Goal: Task Accomplishment & Management: Manage account settings

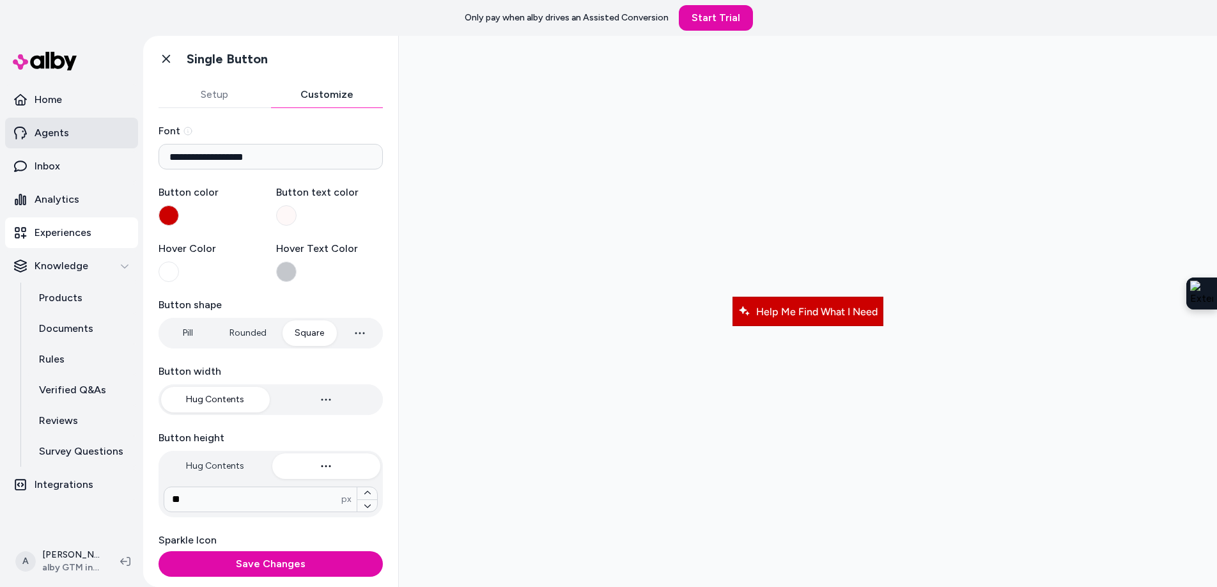
click at [52, 128] on p "Agents" at bounding box center [52, 132] width 35 height 15
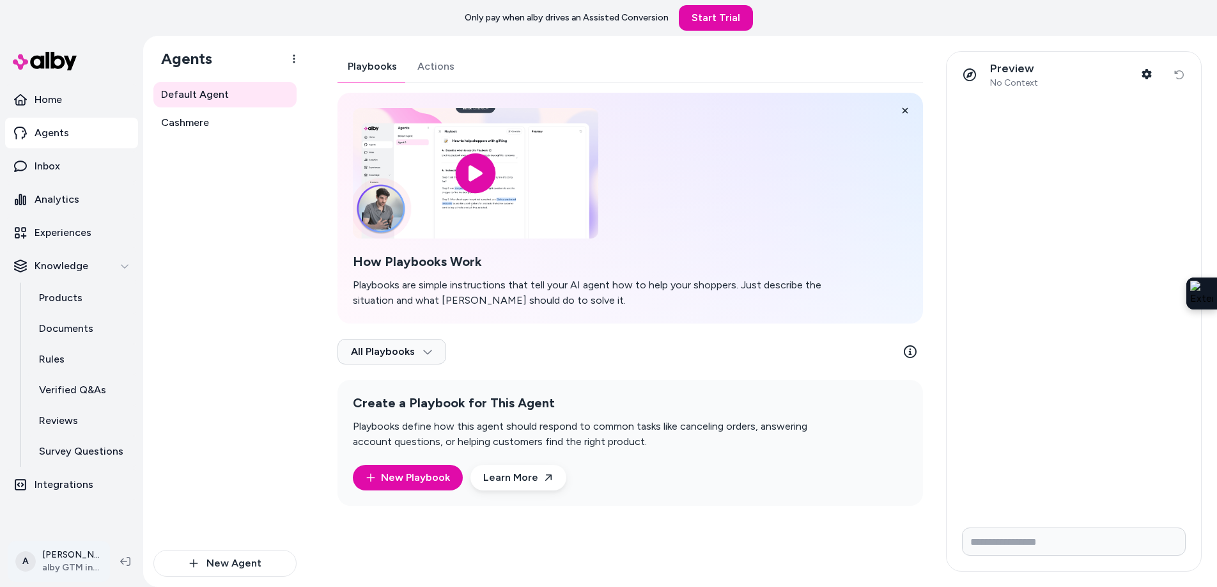
click at [74, 563] on html "Only pay when alby drives an Assisted Conversion Start Trial Home Agents Inbox …" at bounding box center [608, 293] width 1217 height 587
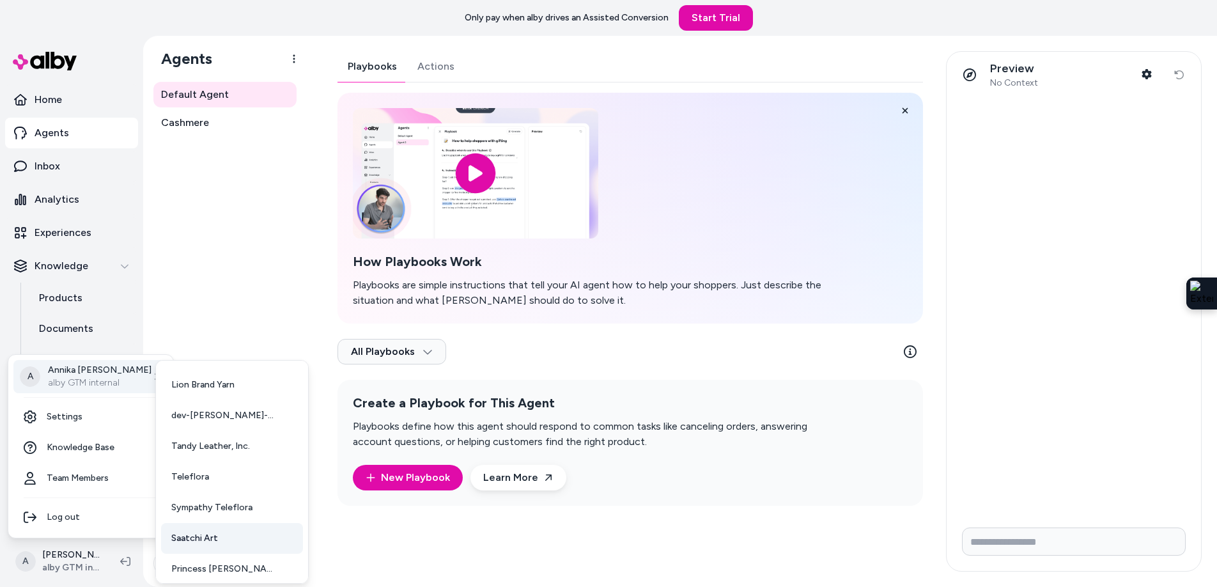
scroll to position [33, 0]
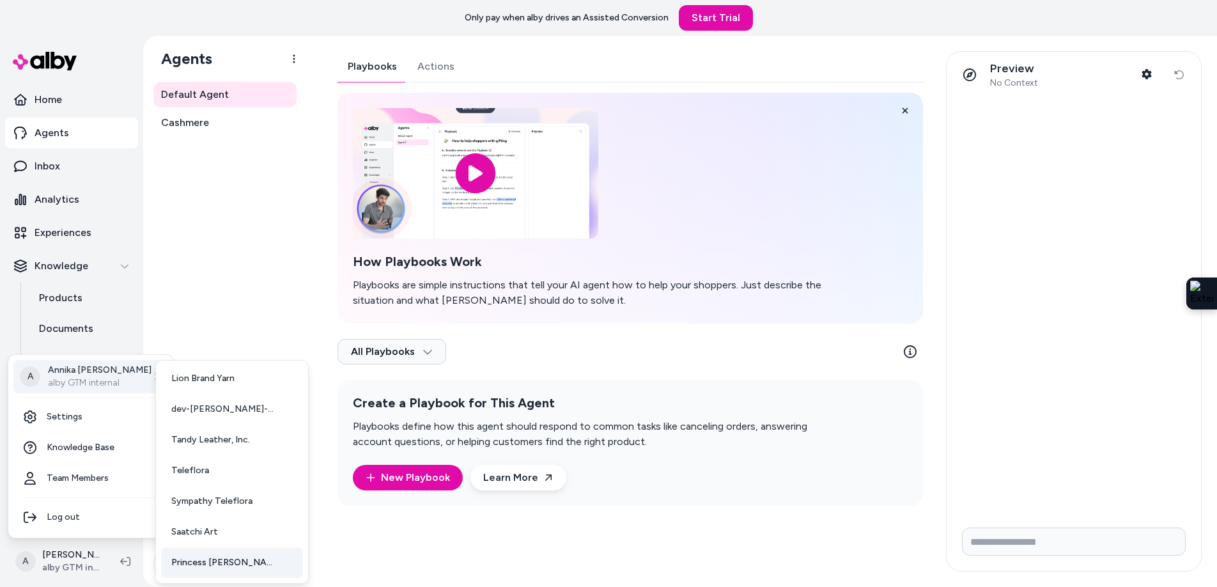
click at [210, 562] on span "Princess Polly USA" at bounding box center [223, 562] width 105 height 13
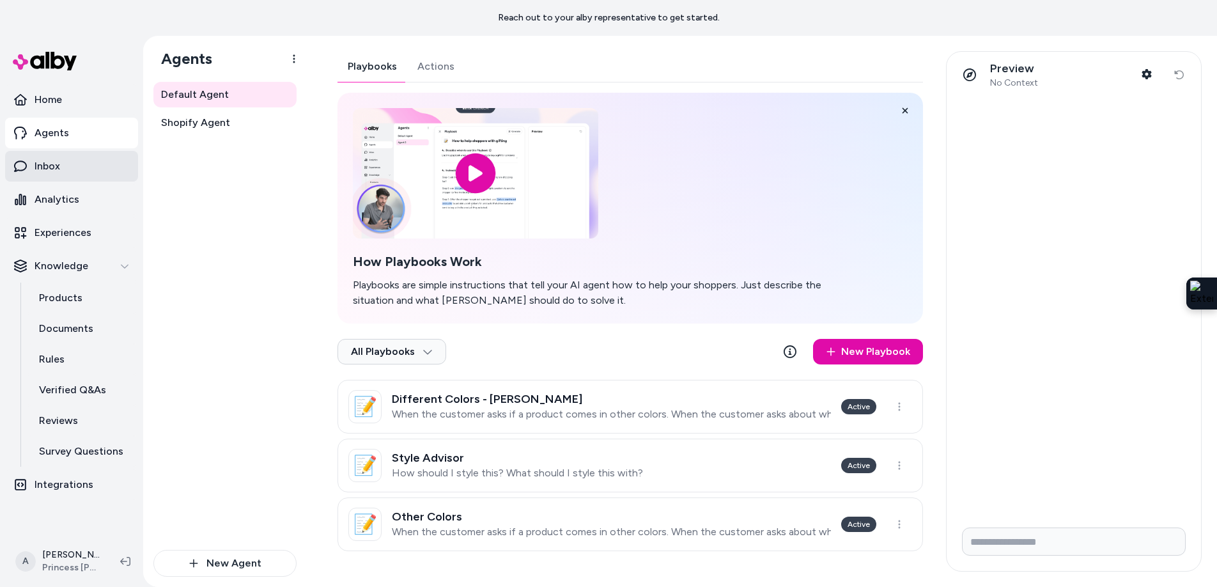
click at [63, 168] on link "Inbox" at bounding box center [71, 166] width 133 height 31
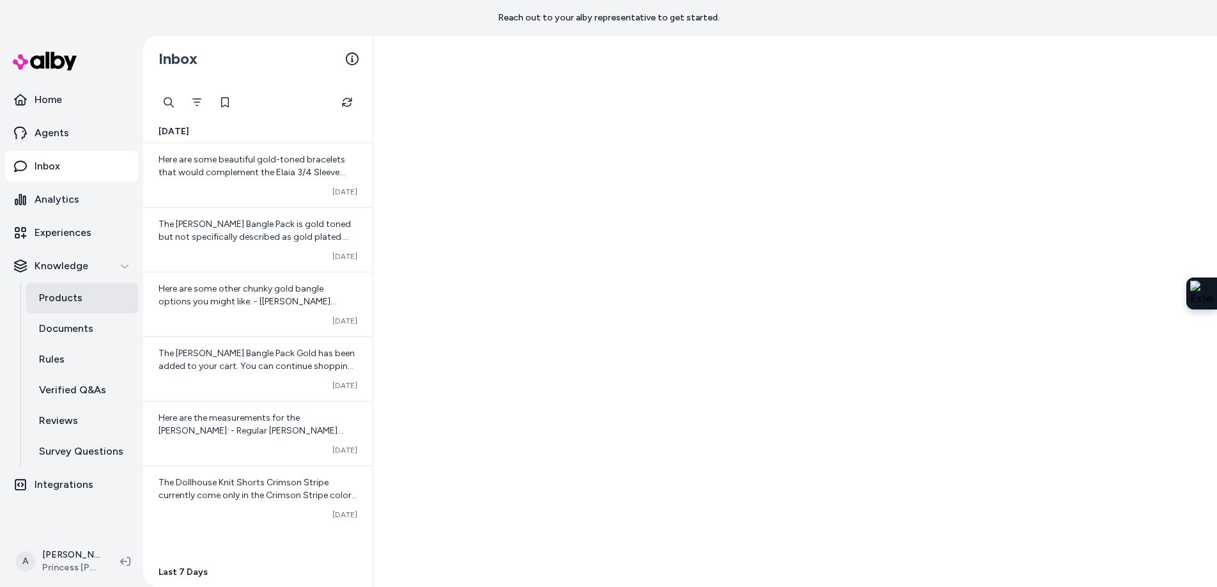
click at [66, 296] on p "Products" at bounding box center [60, 297] width 43 height 15
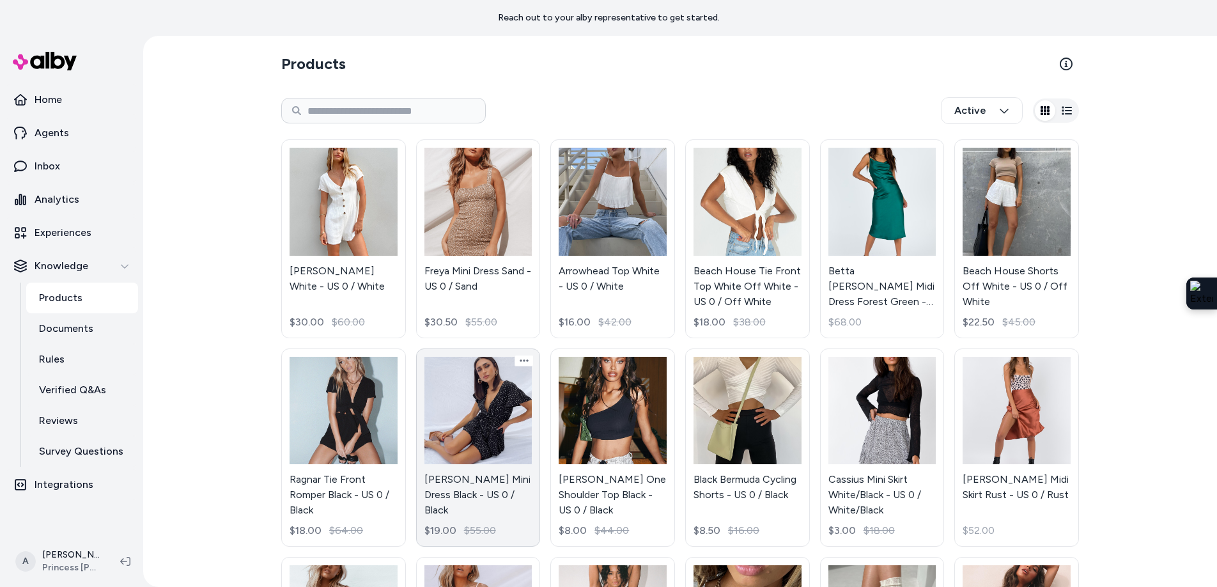
click at [493, 397] on link "Bobbie Mini Dress Black - US 0 / Black $19.00 $55.00" at bounding box center [478, 447] width 125 height 199
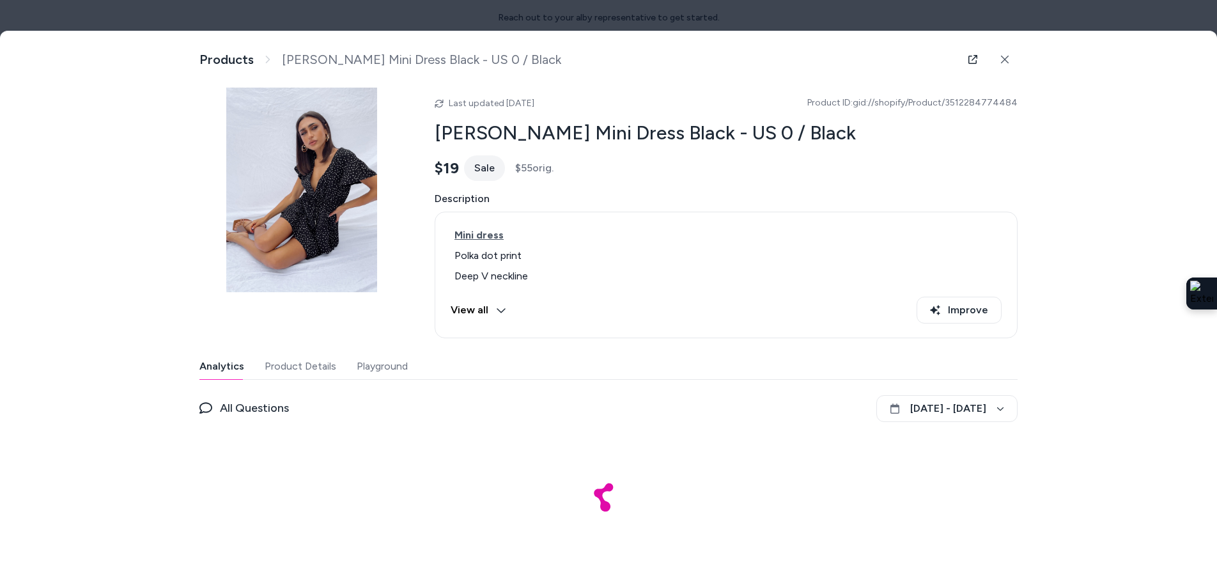
click at [377, 372] on button "Playground" at bounding box center [382, 366] width 51 height 26
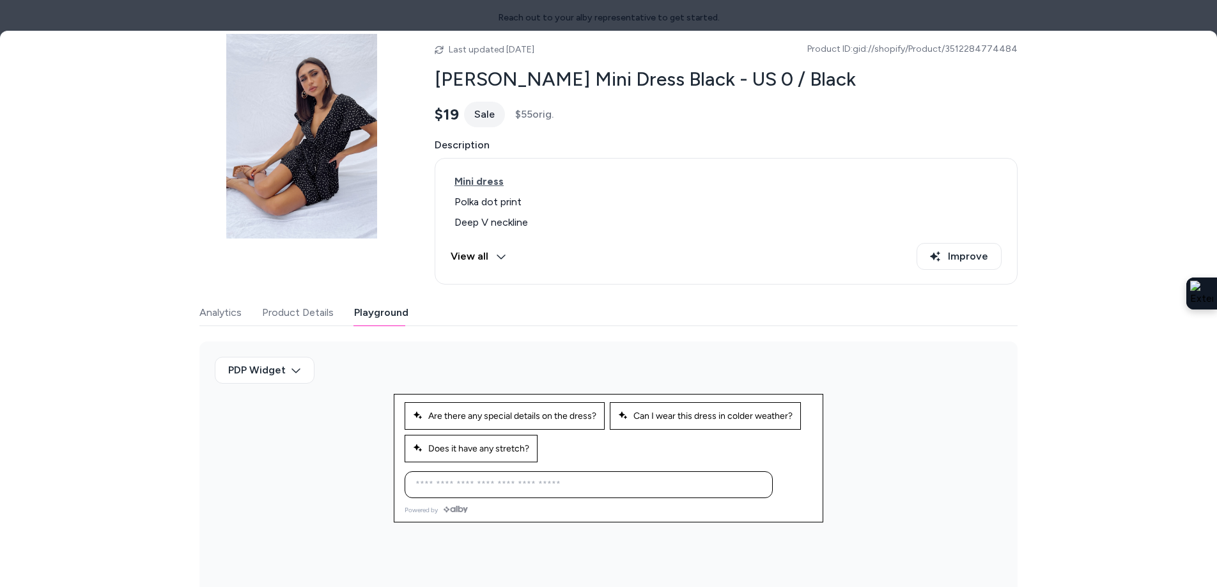
click at [498, 477] on input at bounding box center [576, 484] width 336 height 15
type input "**********"
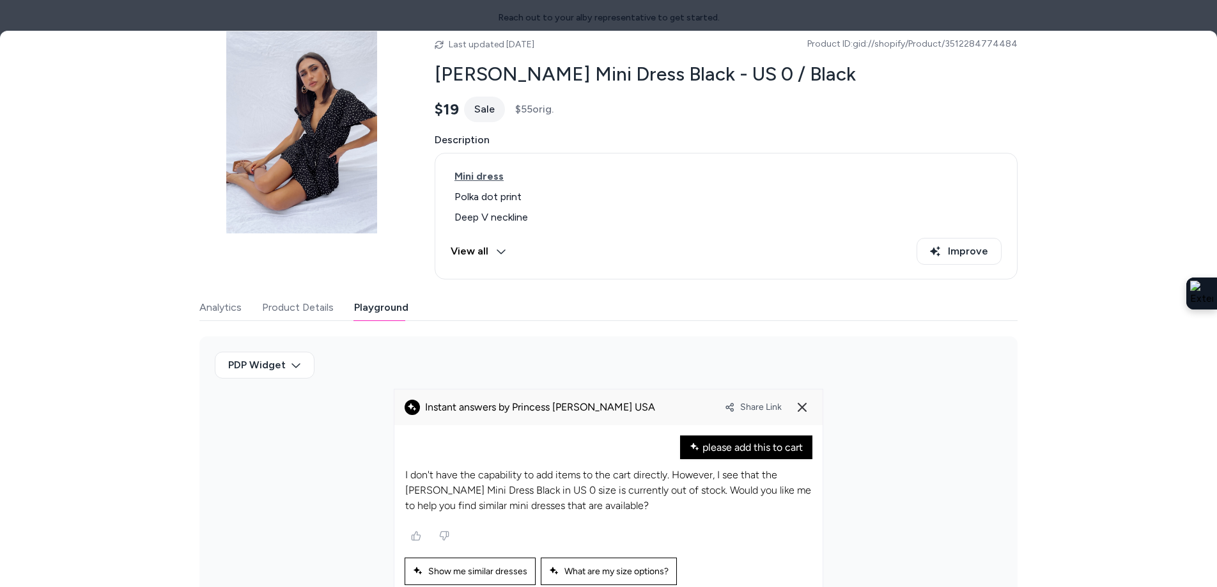
scroll to position [0, 0]
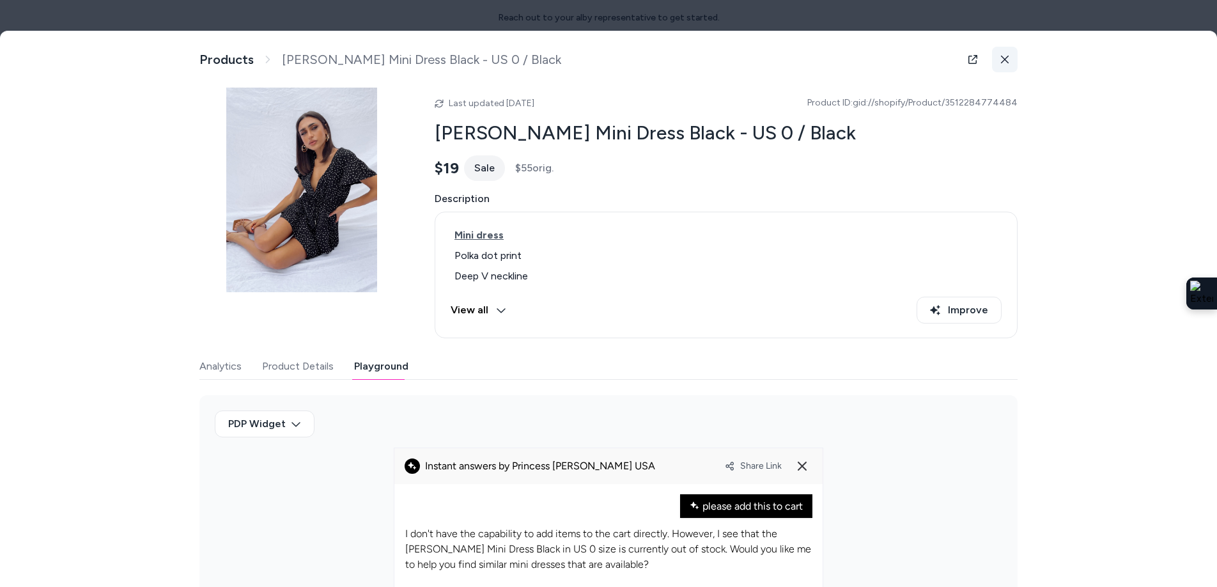
click at [1006, 60] on icon at bounding box center [1004, 59] width 9 height 9
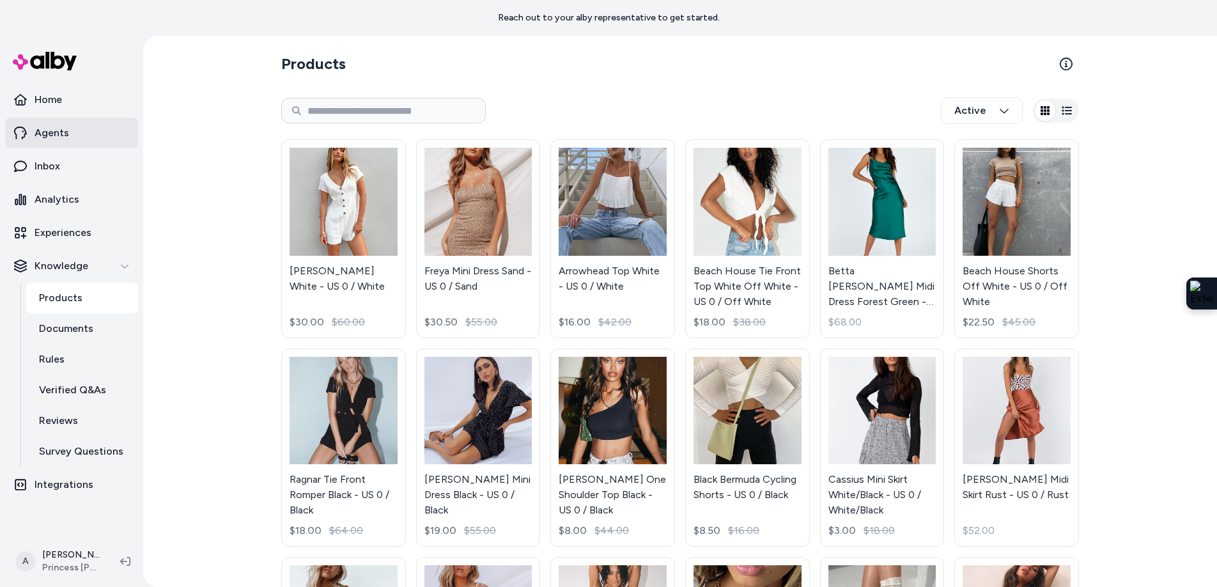
click at [73, 133] on link "Agents" at bounding box center [71, 133] width 133 height 31
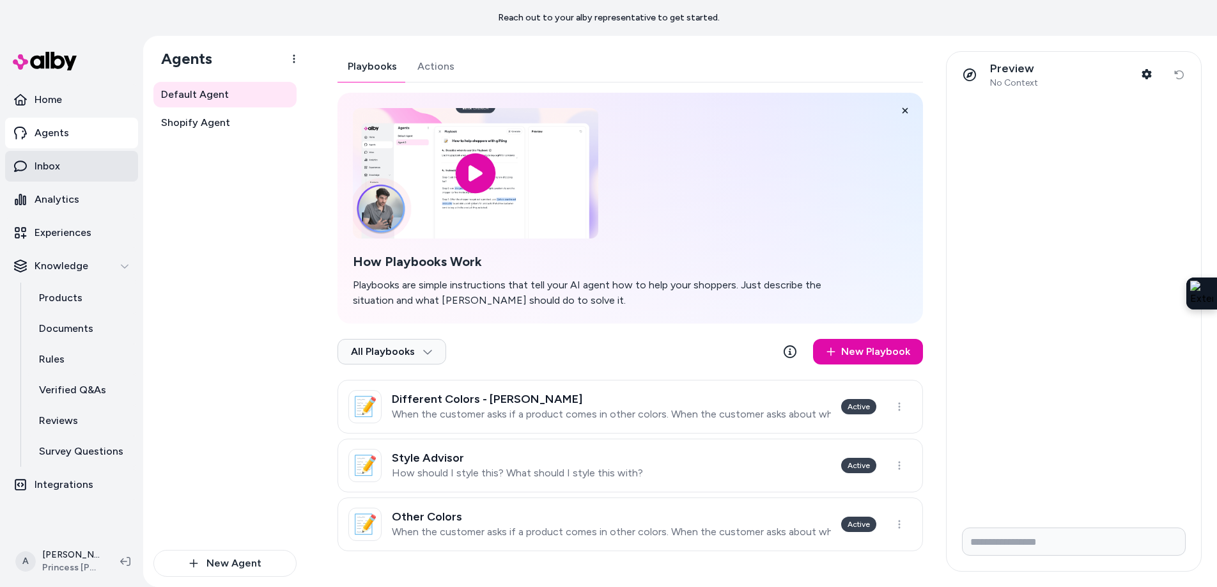
click at [66, 169] on link "Inbox" at bounding box center [71, 166] width 133 height 31
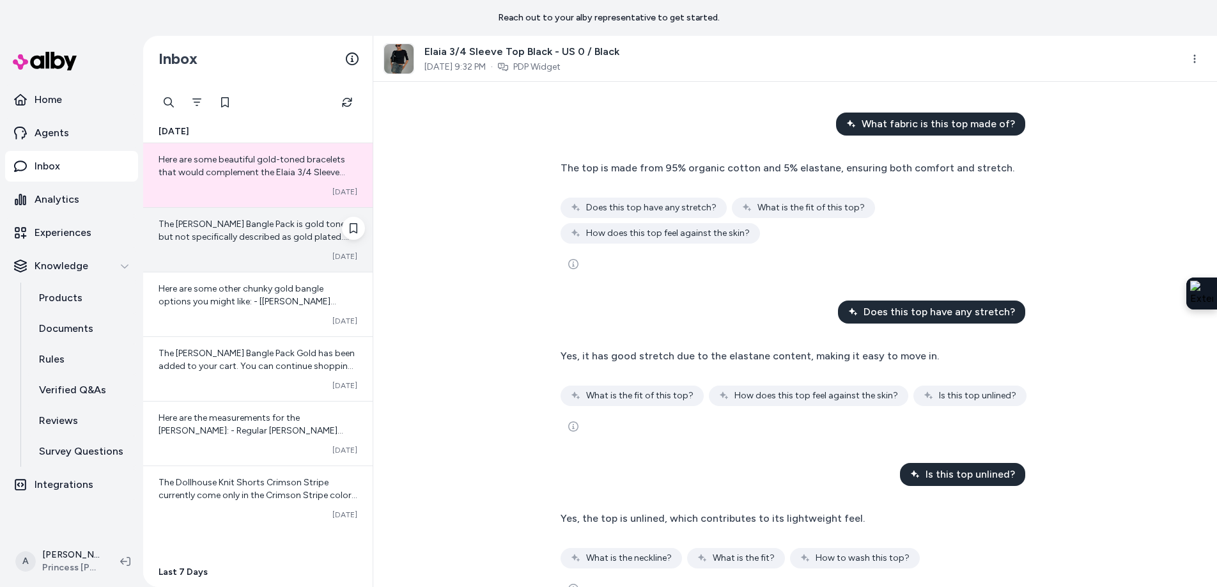
click at [222, 235] on span "The Farley Bangle Pack is gold toned but not specifically described as gold pla…" at bounding box center [257, 243] width 199 height 49
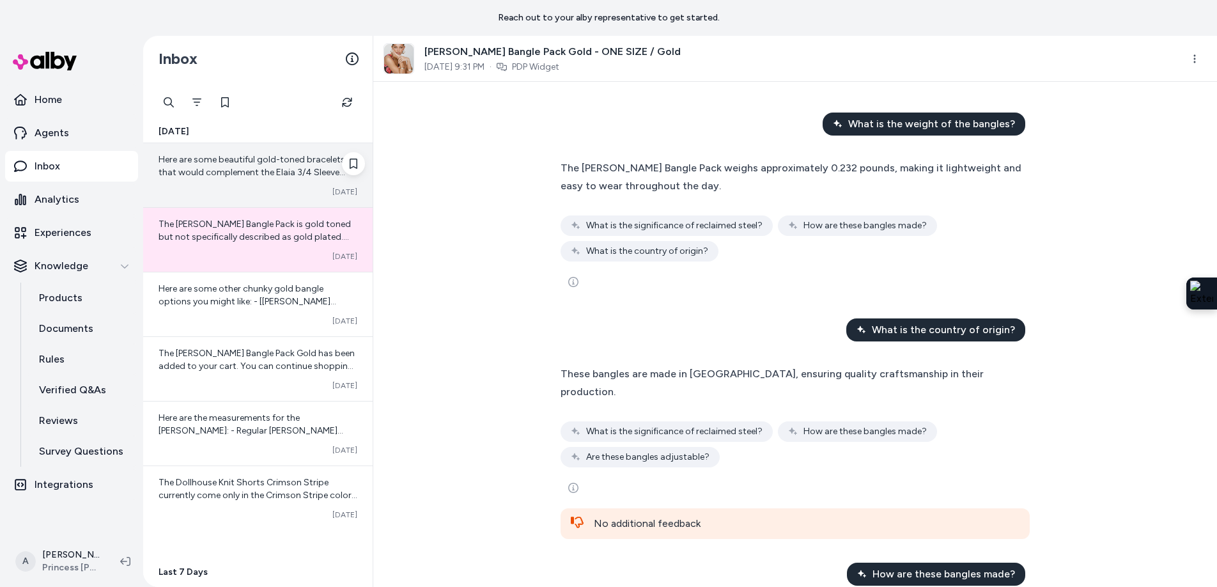
click at [247, 192] on div "Converted Oct 08" at bounding box center [257, 192] width 199 height 10
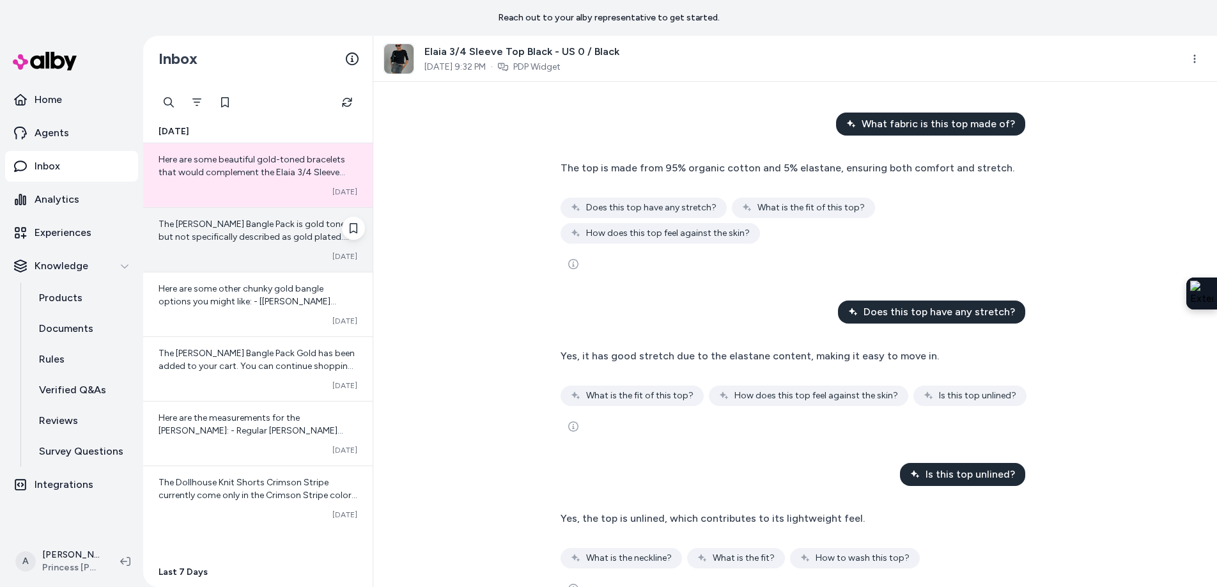
click at [243, 223] on span "The Farley Bangle Pack is gold toned but not specifically described as gold pla…" at bounding box center [257, 243] width 199 height 49
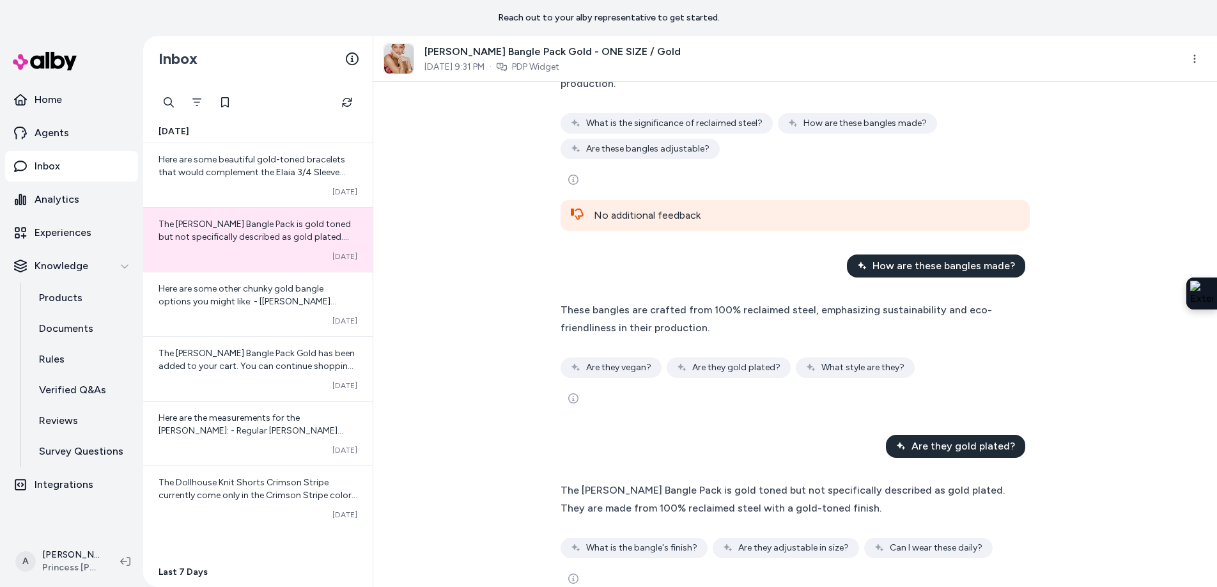
scroll to position [311, 0]
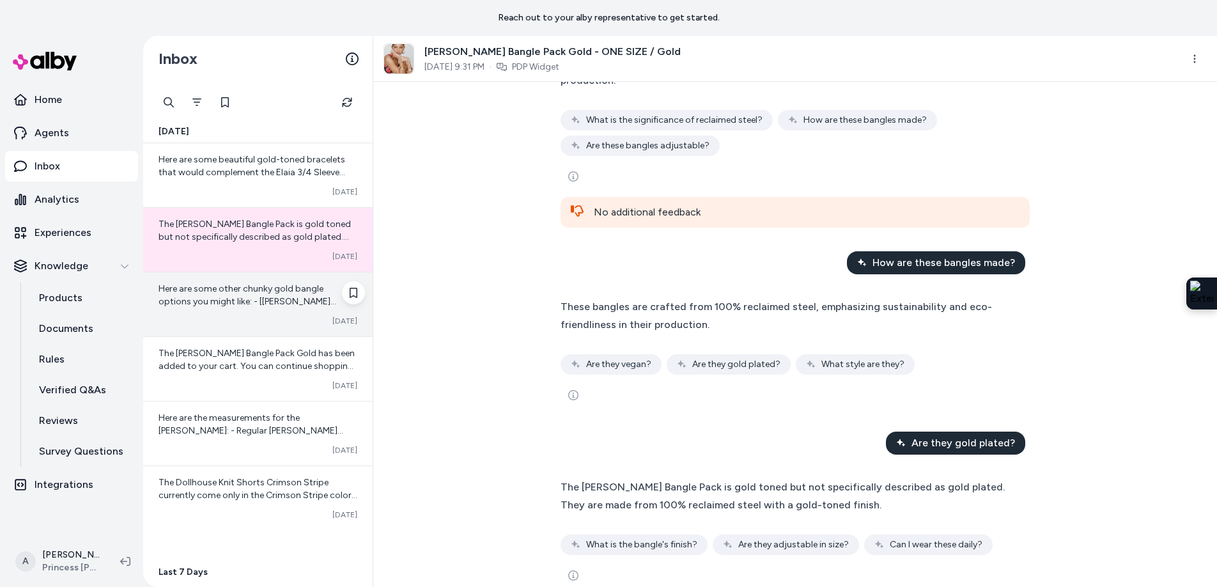
click at [270, 316] on div "Converted Oct 08" at bounding box center [257, 321] width 199 height 10
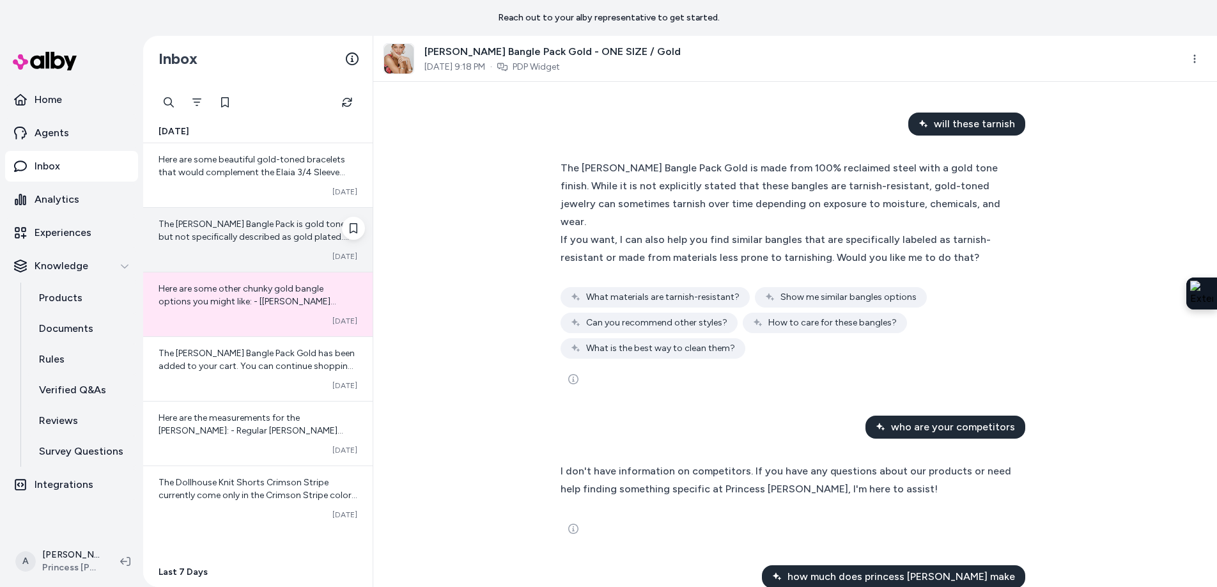
click at [273, 263] on div "The Farley Bangle Pack is gold toned but not specifically described as gold pla…" at bounding box center [257, 240] width 229 height 64
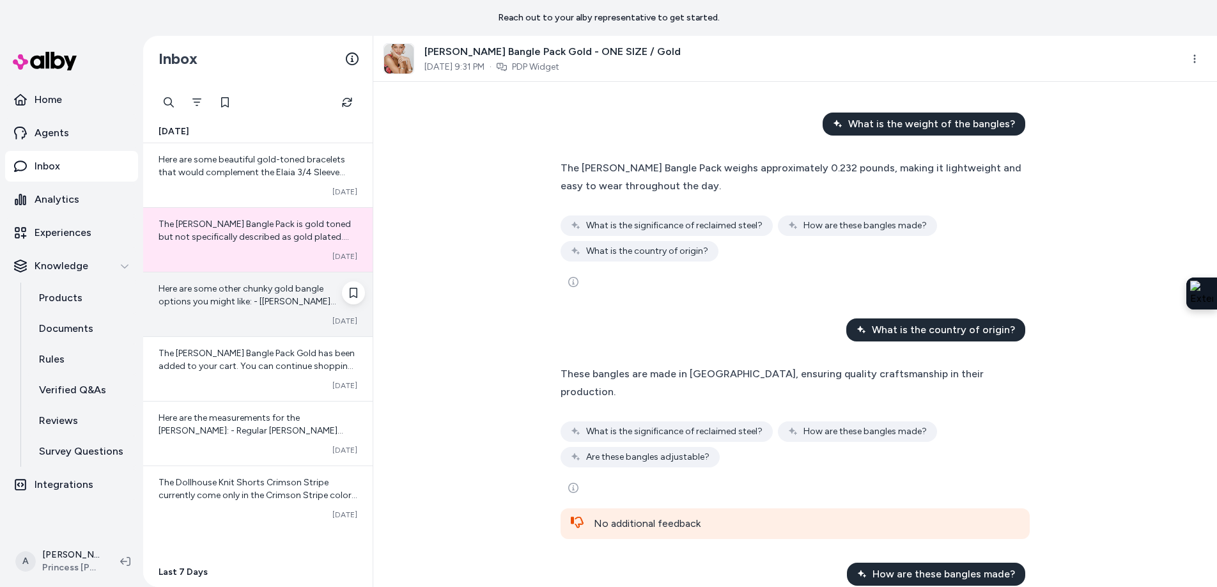
click at [268, 296] on span "Here are some other chunky gold bangle options you might like: - [Farley Bangle…" at bounding box center [256, 352] width 196 height 139
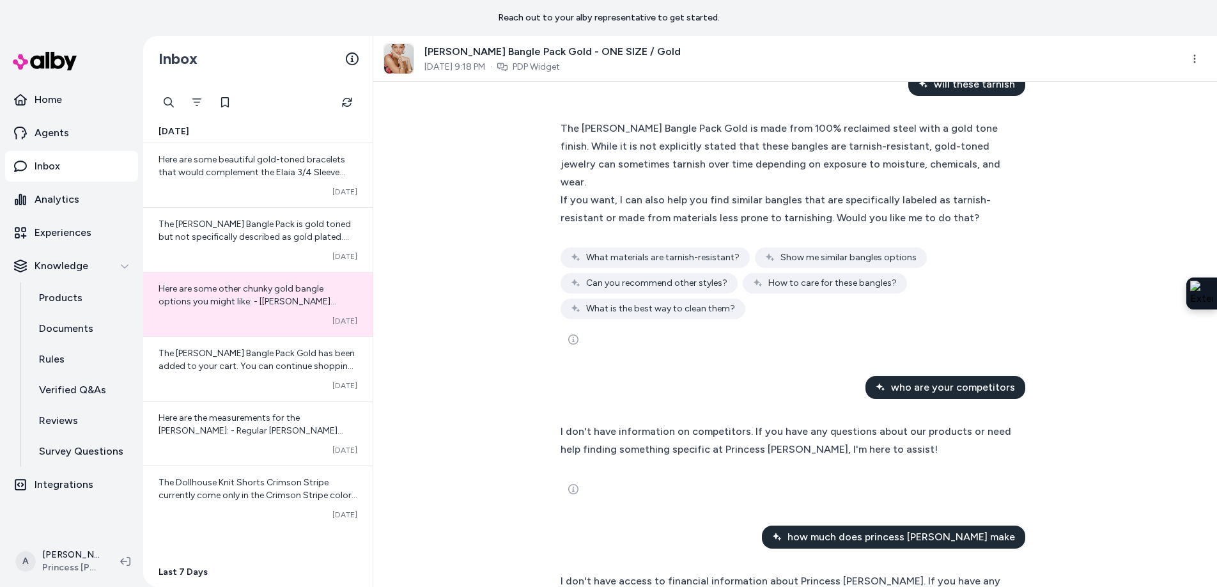
scroll to position [40, 0]
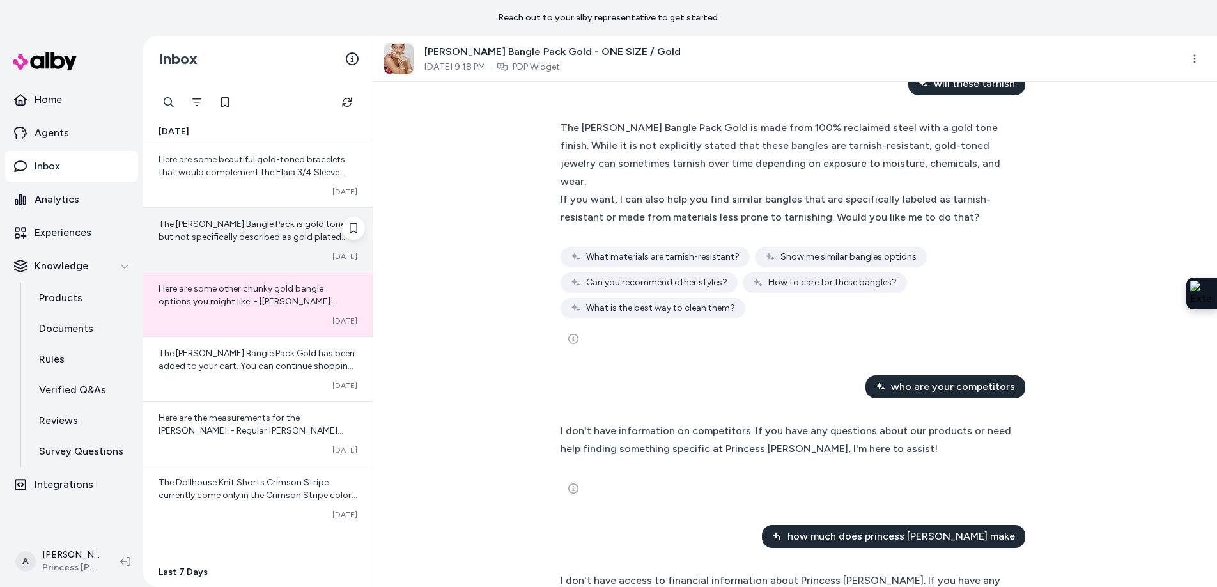
click at [263, 230] on div "The Farley Bangle Pack is gold toned but not specifically described as gold pla…" at bounding box center [257, 231] width 199 height 26
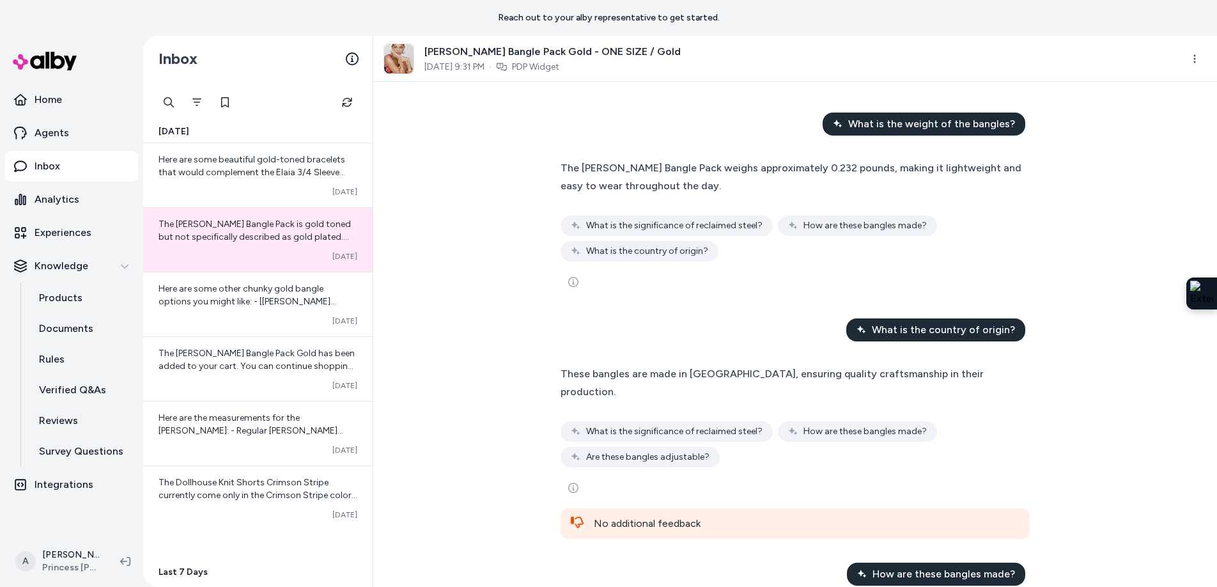
click at [402, 49] on img at bounding box center [398, 58] width 29 height 29
click at [443, 50] on span "Farley Bangle Pack Gold - ONE SIZE / Gold" at bounding box center [552, 51] width 256 height 15
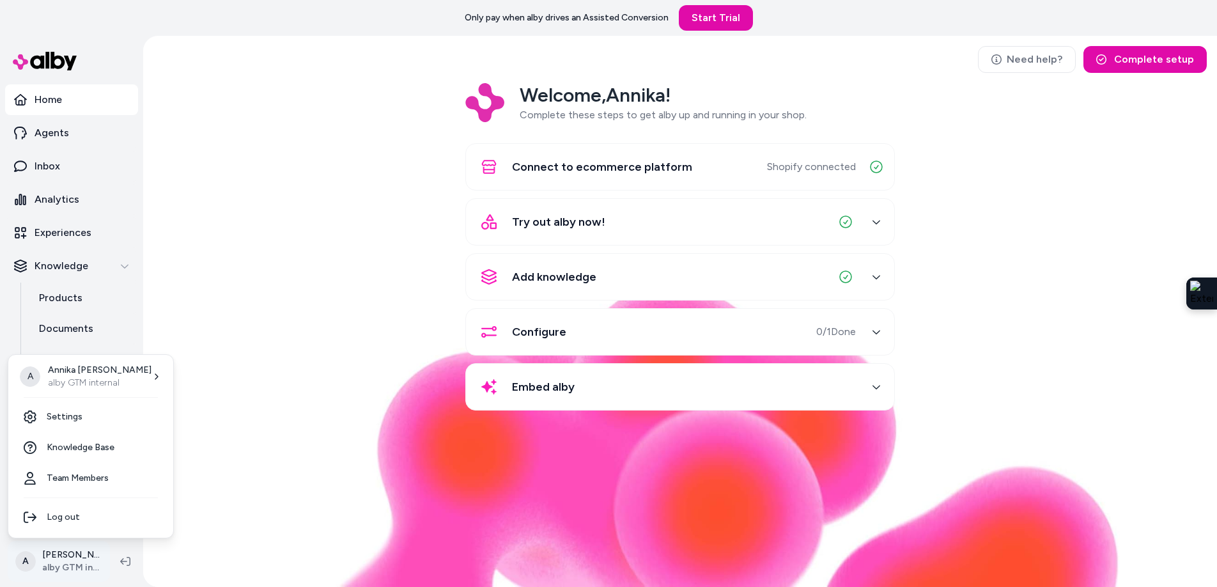
click at [83, 560] on html "Only pay when alby drives an Assisted Conversion Start Trial Home Agents Inbox …" at bounding box center [608, 293] width 1217 height 587
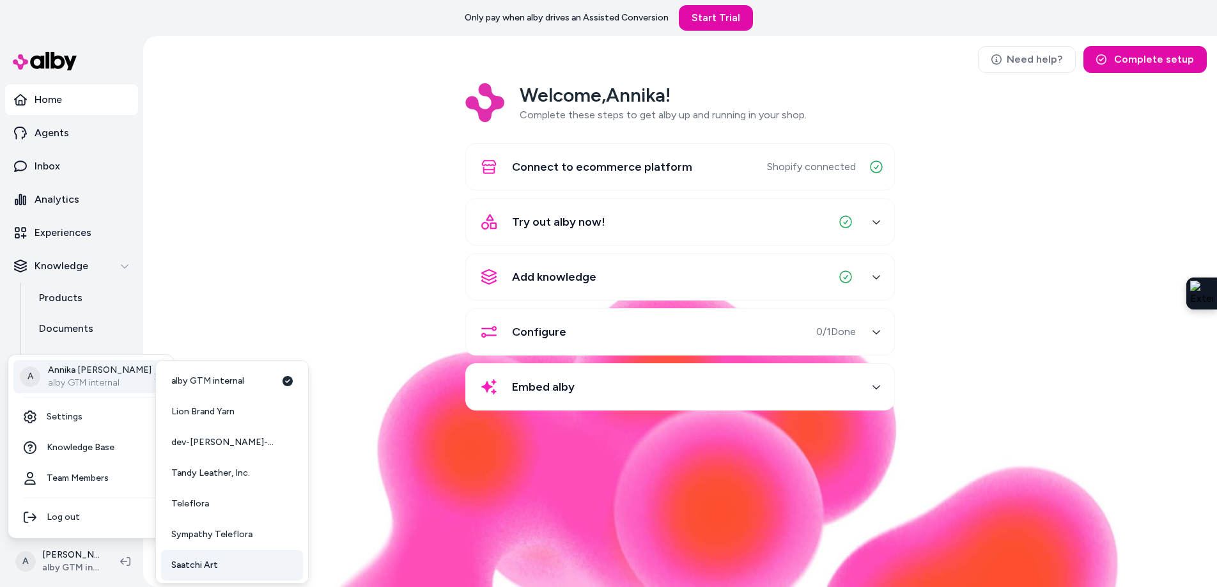
scroll to position [33, 0]
click at [207, 561] on span "Princess Polly USA" at bounding box center [223, 562] width 105 height 13
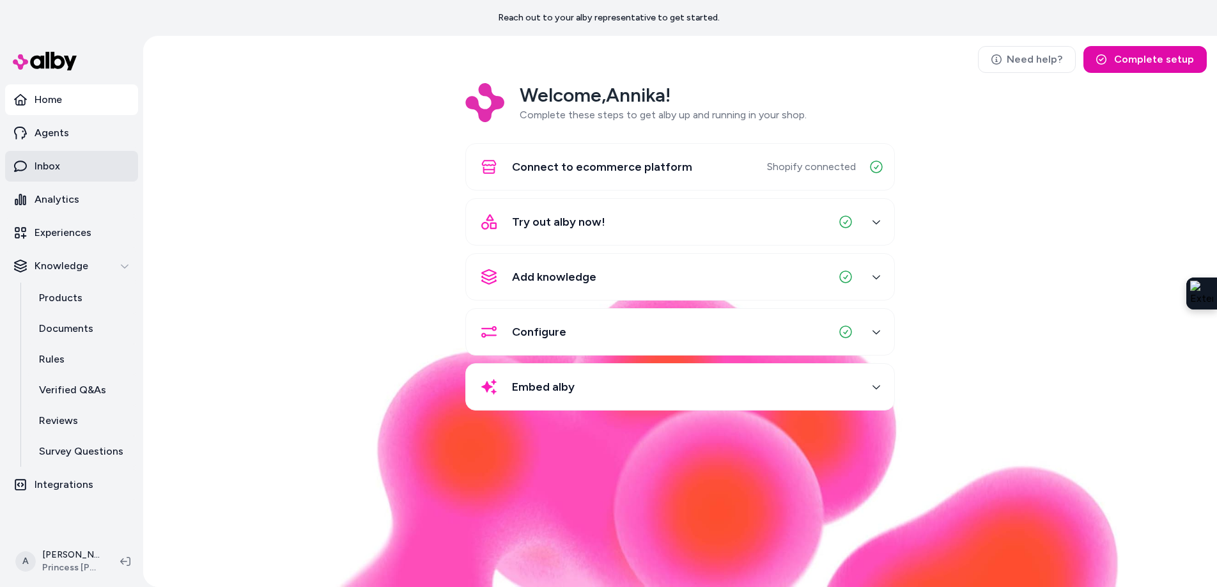
click at [73, 171] on link "Inbox" at bounding box center [71, 166] width 133 height 31
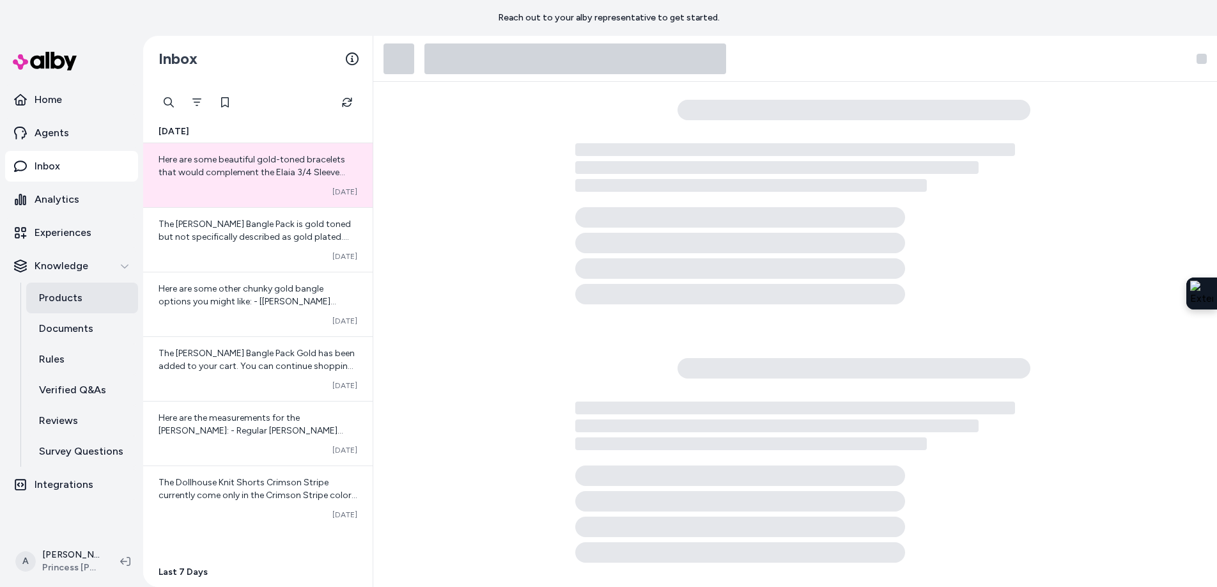
click at [80, 298] on p "Products" at bounding box center [60, 297] width 43 height 15
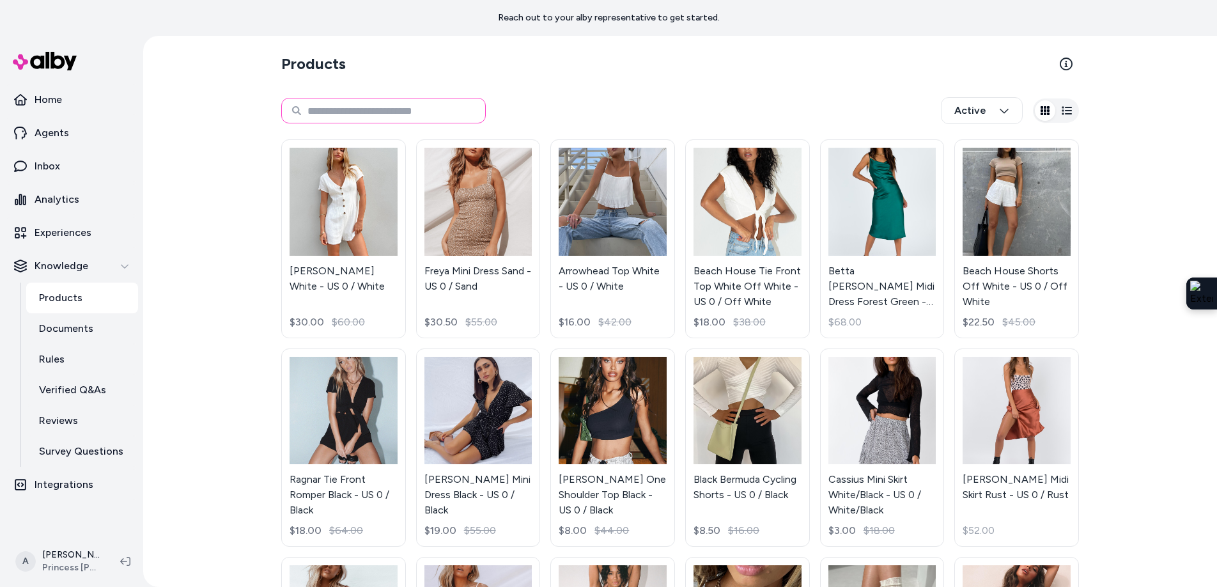
click at [393, 113] on input at bounding box center [383, 111] width 204 height 26
type input "**********"
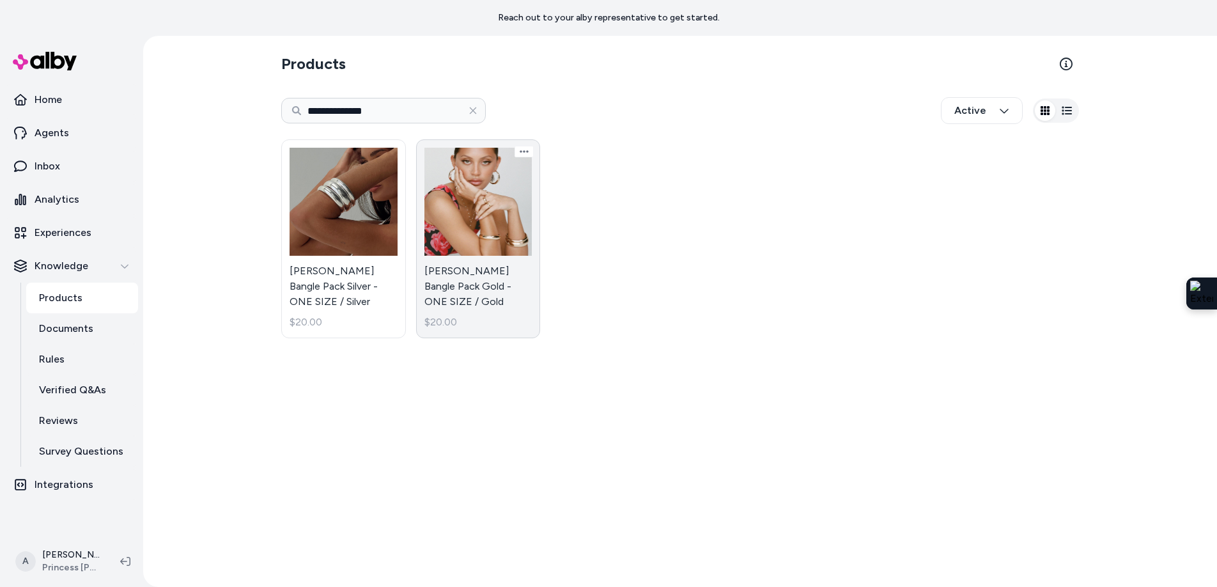
click at [479, 229] on link "Farley Bangle Pack Gold - ONE SIZE / Gold $20.00" at bounding box center [478, 238] width 125 height 199
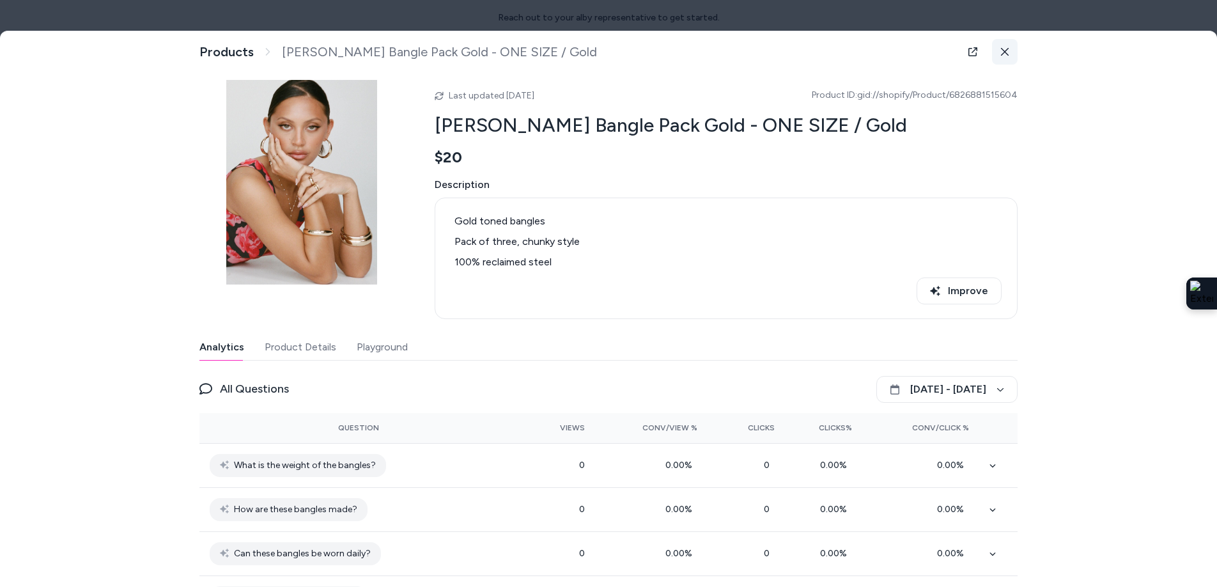
scroll to position [7, 0]
click at [1002, 61] on button at bounding box center [1005, 53] width 26 height 26
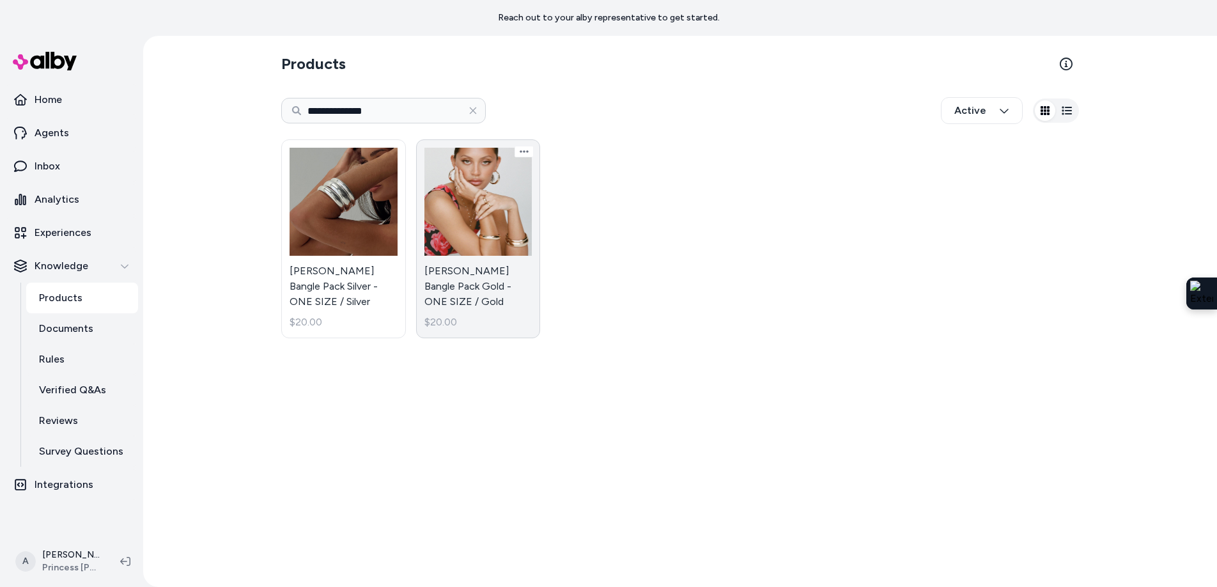
click at [477, 210] on link "Farley Bangle Pack Gold - ONE SIZE / Gold $20.00" at bounding box center [478, 238] width 125 height 199
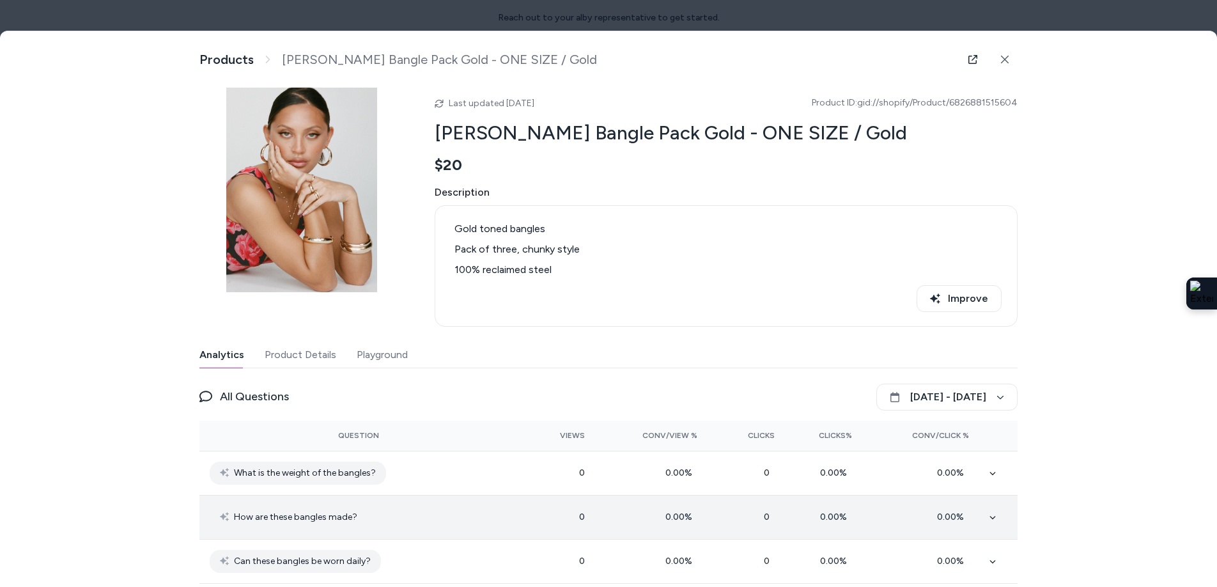
scroll to position [183, 0]
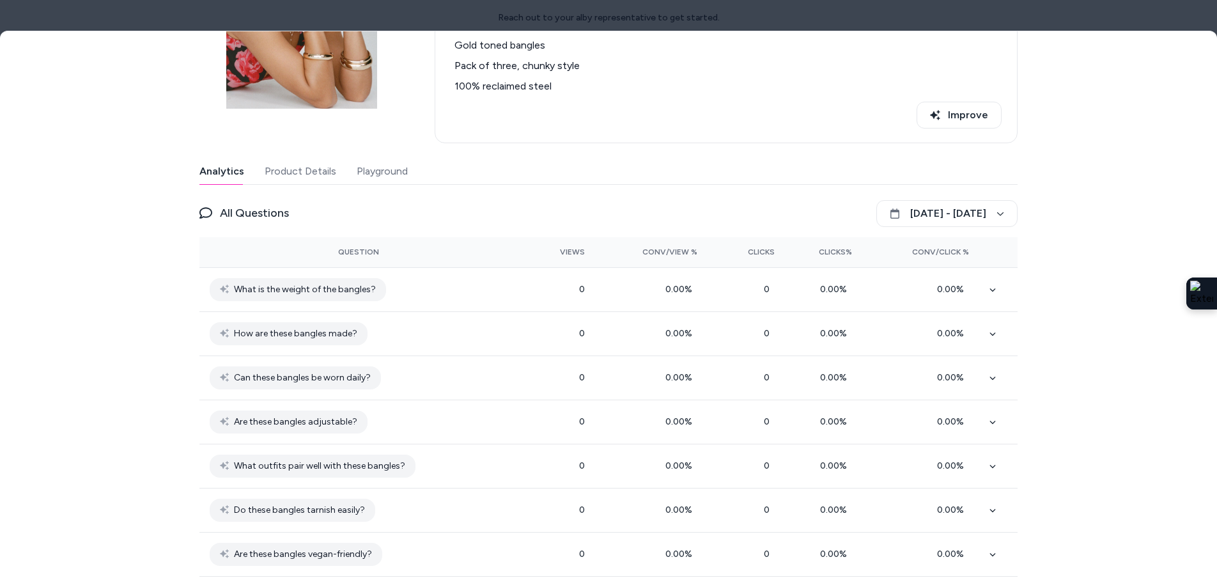
click at [305, 174] on button "Product Details" at bounding box center [301, 171] width 72 height 26
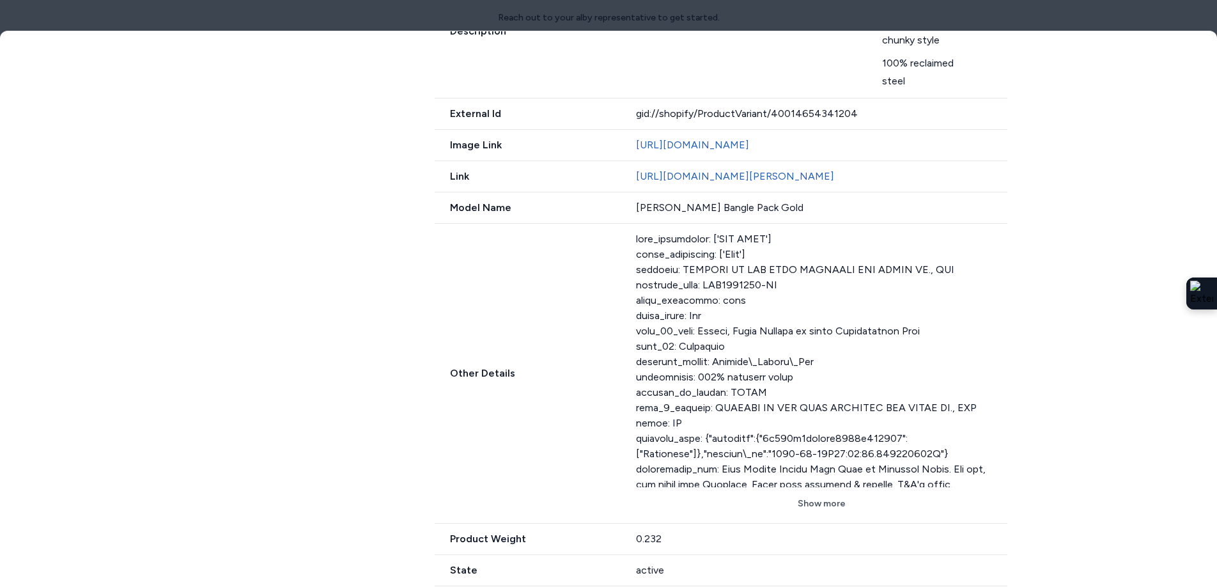
scroll to position [632, 0]
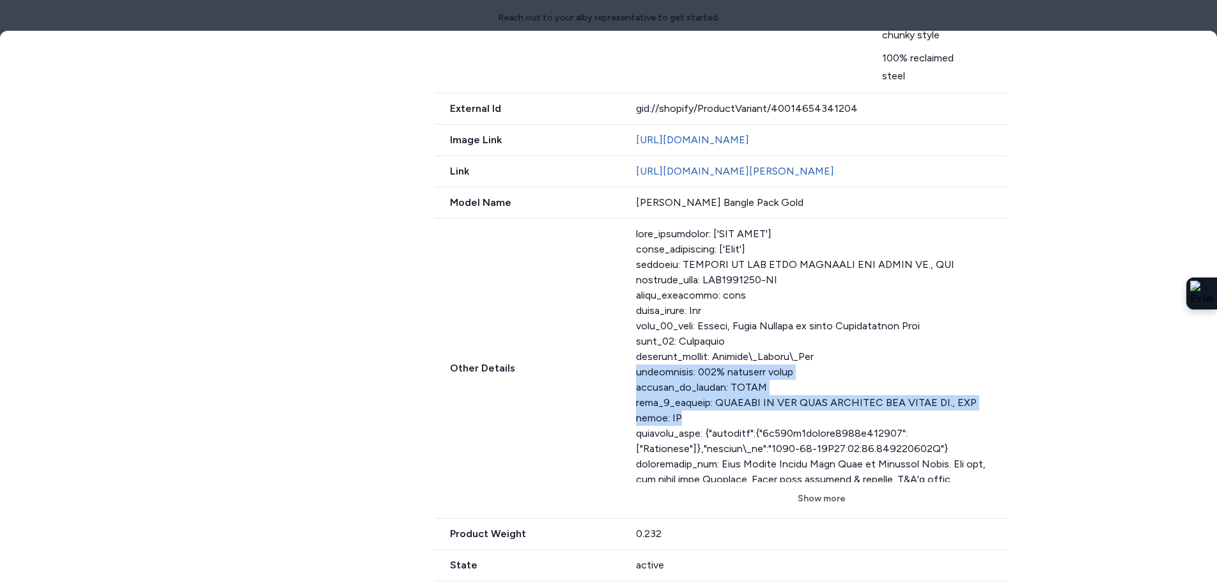
drag, startPoint x: 698, startPoint y: 435, endPoint x: 630, endPoint y: 394, distance: 80.0
click at [630, 394] on div "Other Details Show more" at bounding box center [720, 369] width 572 height 300
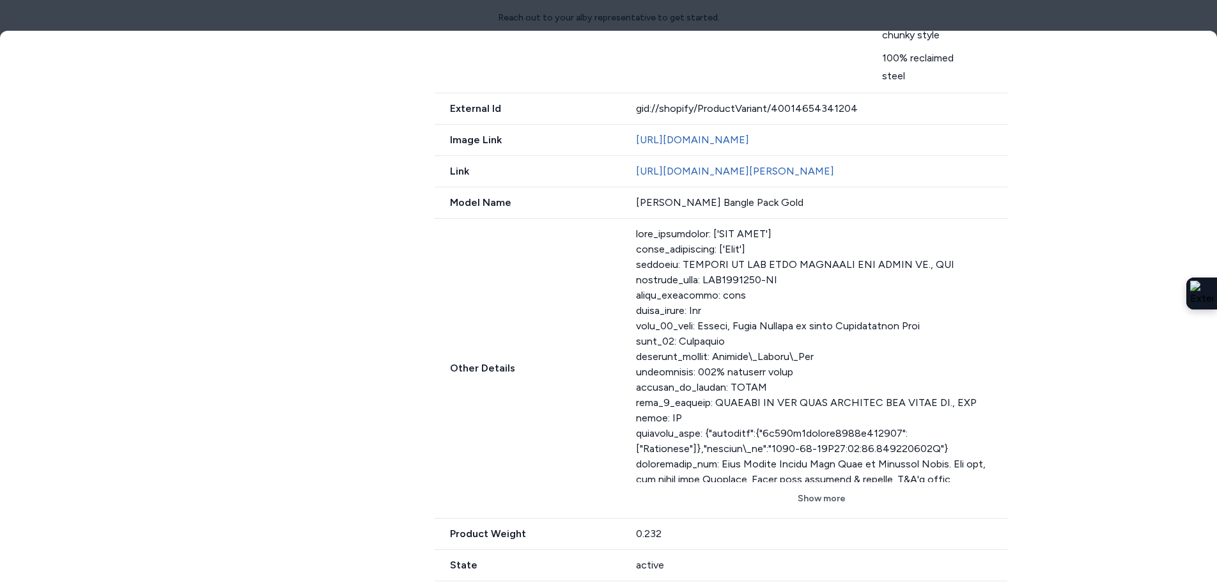
click at [694, 438] on div at bounding box center [821, 354] width 371 height 256
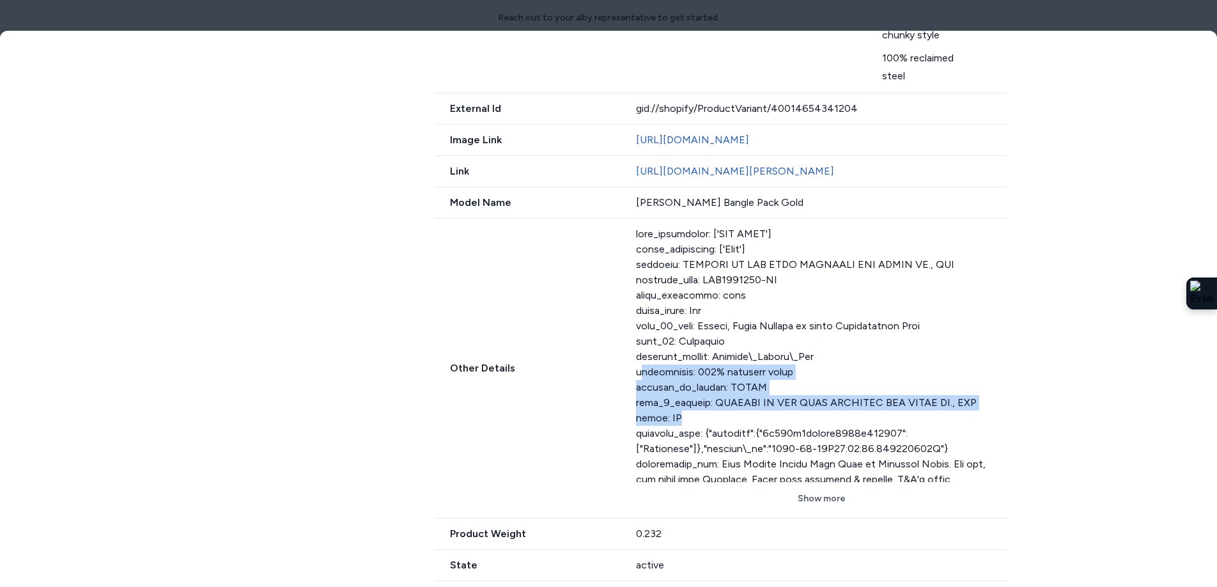
drag, startPoint x: 692, startPoint y: 437, endPoint x: 643, endPoint y: 392, distance: 66.9
click at [643, 392] on div at bounding box center [821, 354] width 371 height 256
click at [822, 510] on button "Show more" at bounding box center [821, 498] width 371 height 23
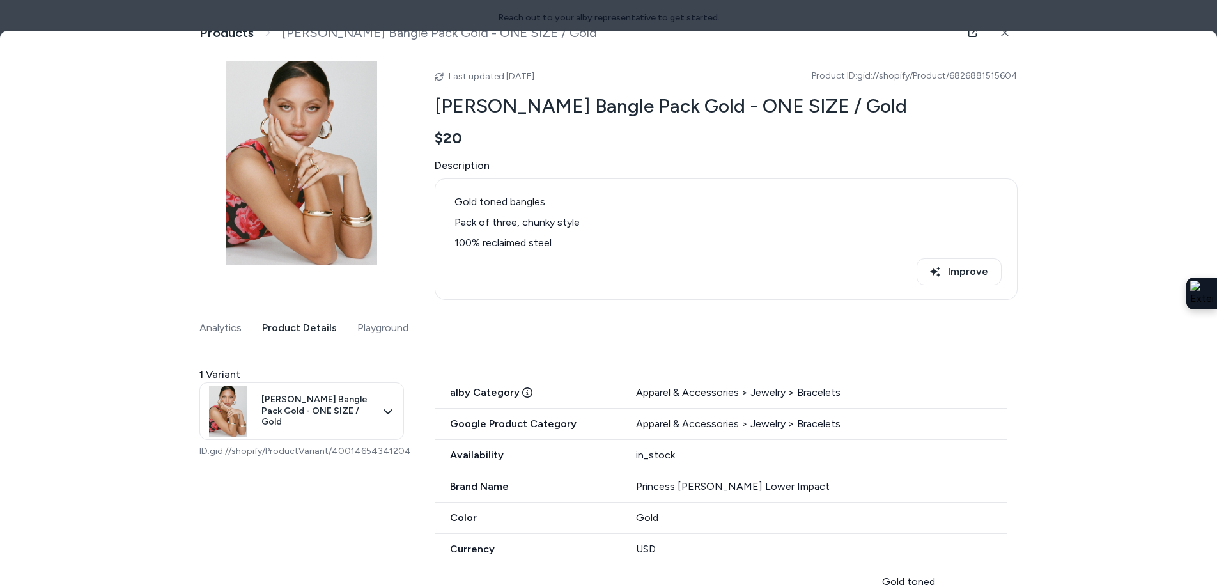
scroll to position [0, 0]
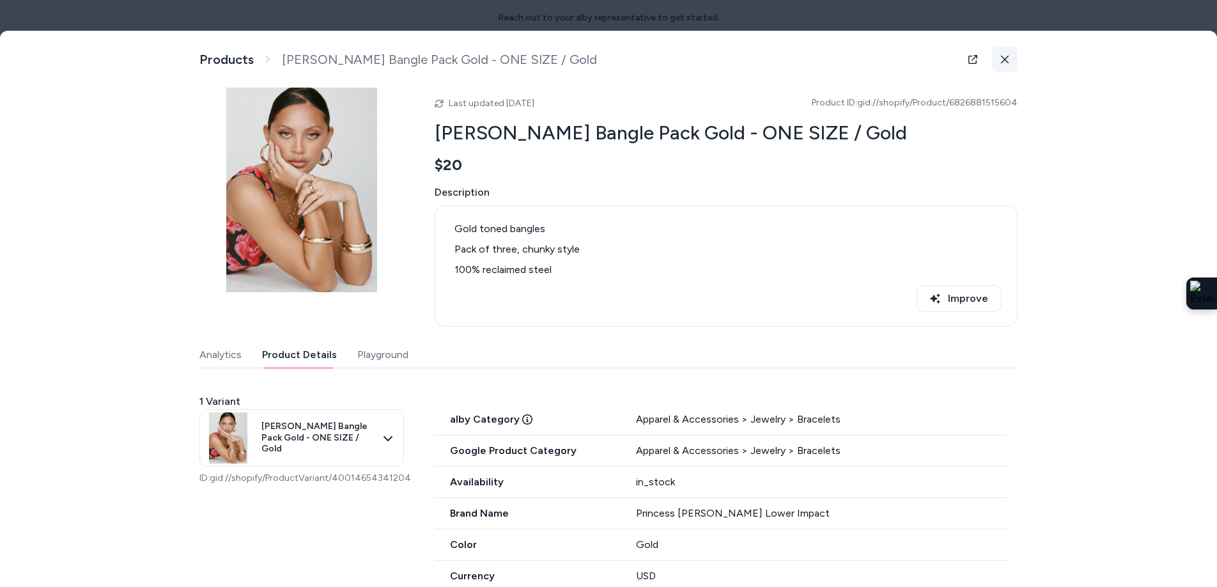
click at [1006, 54] on button at bounding box center [1005, 60] width 26 height 26
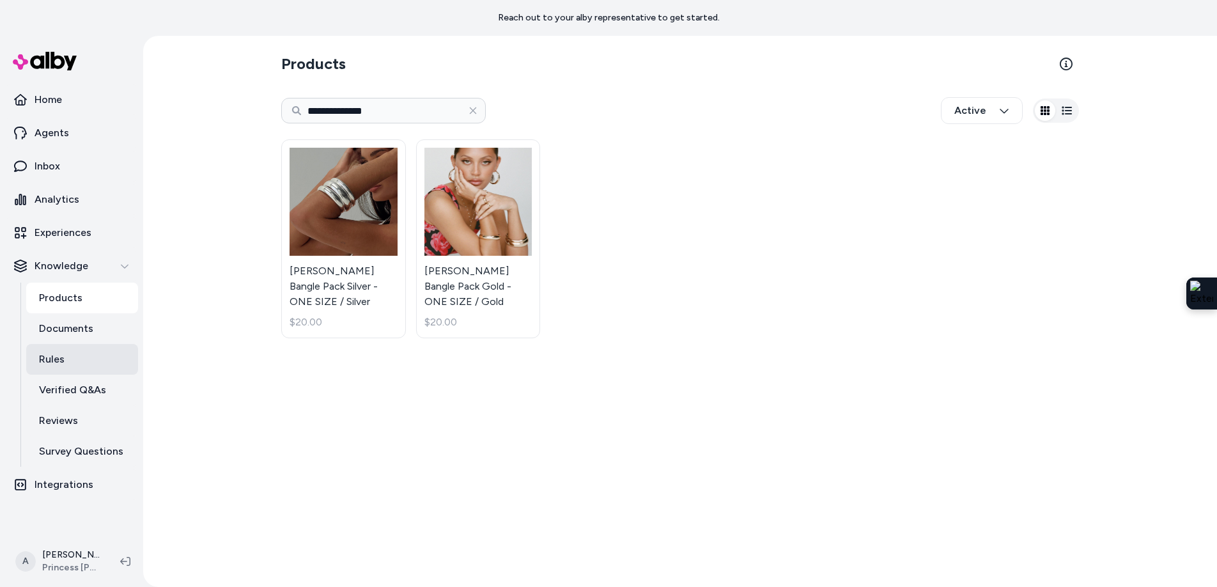
click at [79, 366] on link "Rules" at bounding box center [82, 359] width 112 height 31
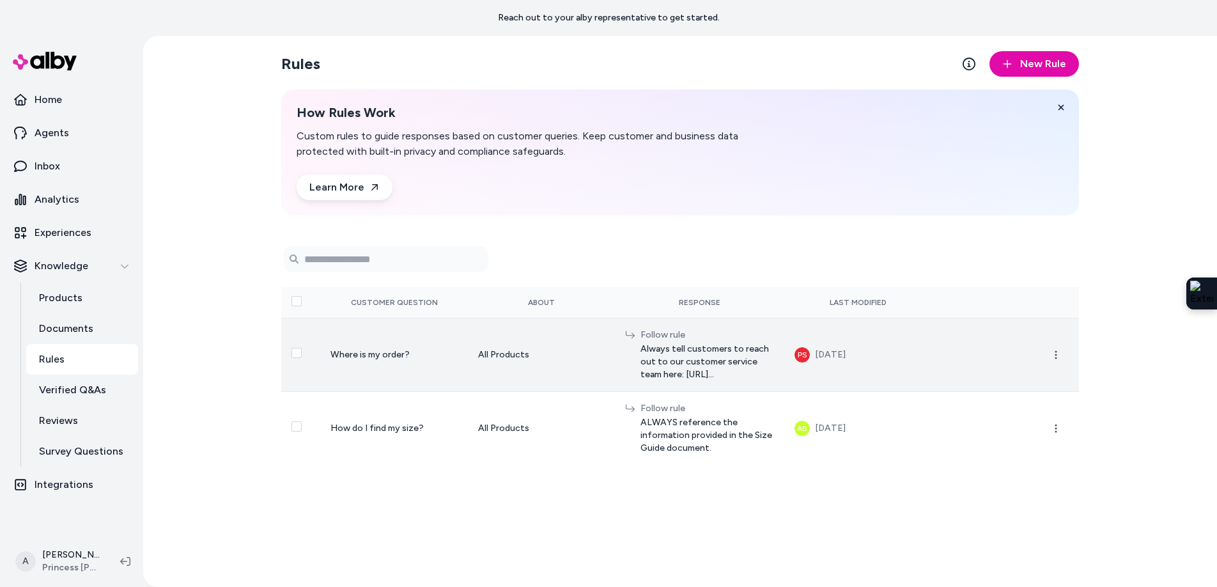
drag, startPoint x: 318, startPoint y: 355, endPoint x: 881, endPoint y: 380, distance: 564.1
click at [881, 380] on tr "Where is my order? All Products Follow rule Always tell customers to reach out …" at bounding box center [679, 354] width 797 height 73
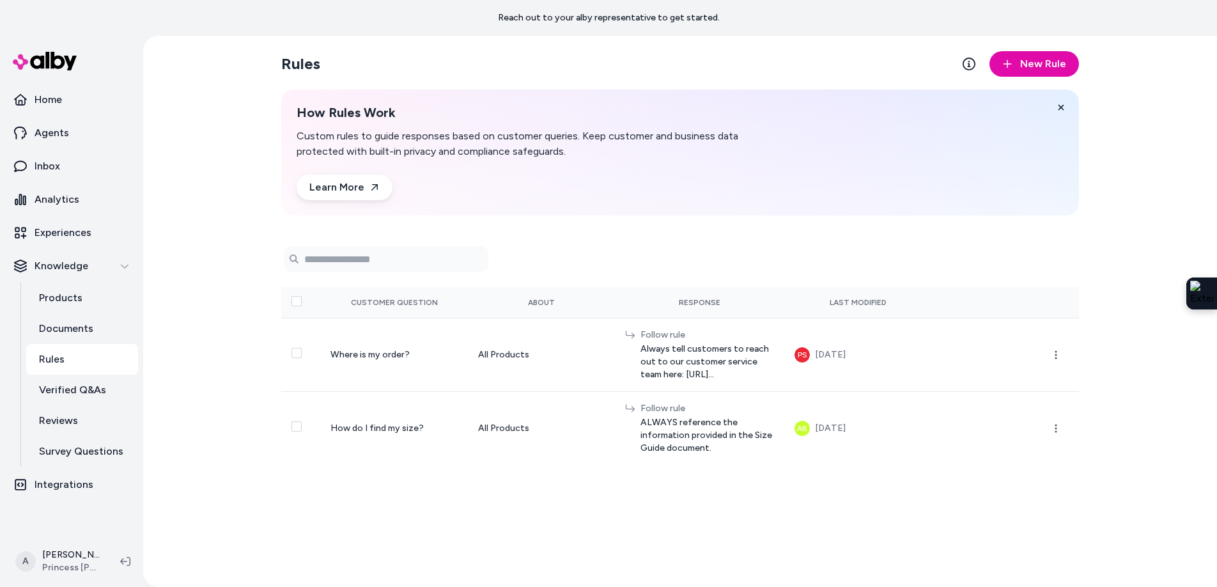
click at [203, 337] on div "Rules New Rule How Rules Work Custom rules to guide responses based on customer…" at bounding box center [679, 311] width 1073 height 551
click at [68, 138] on link "Agents" at bounding box center [71, 133] width 133 height 31
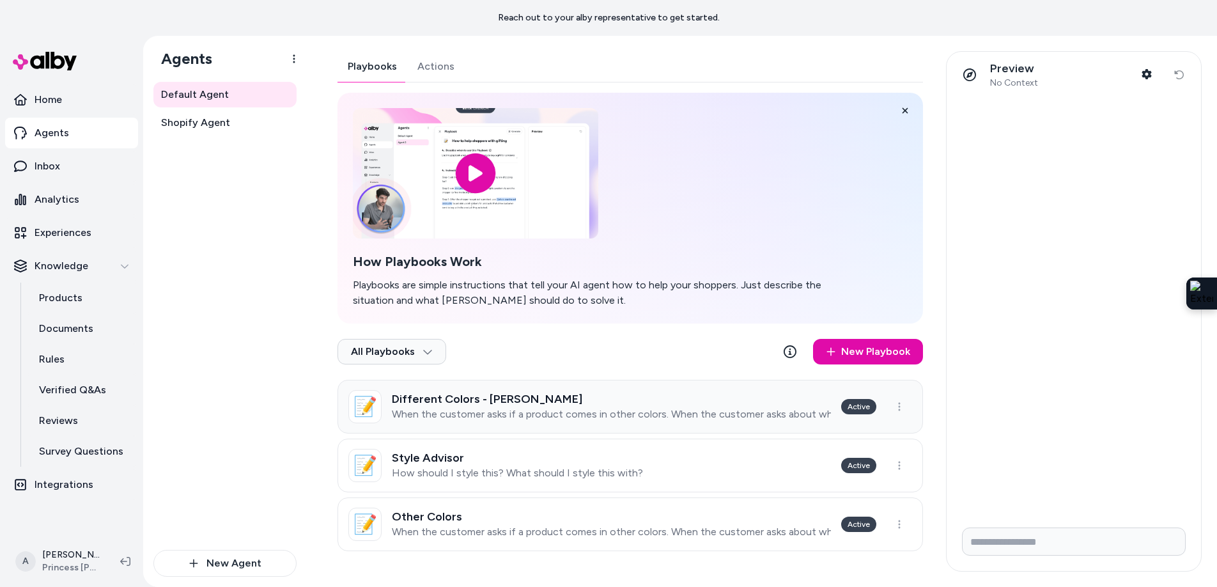
click at [576, 411] on p "When the customer asks if a product comes in other colors. When the customer as…" at bounding box center [611, 414] width 439 height 13
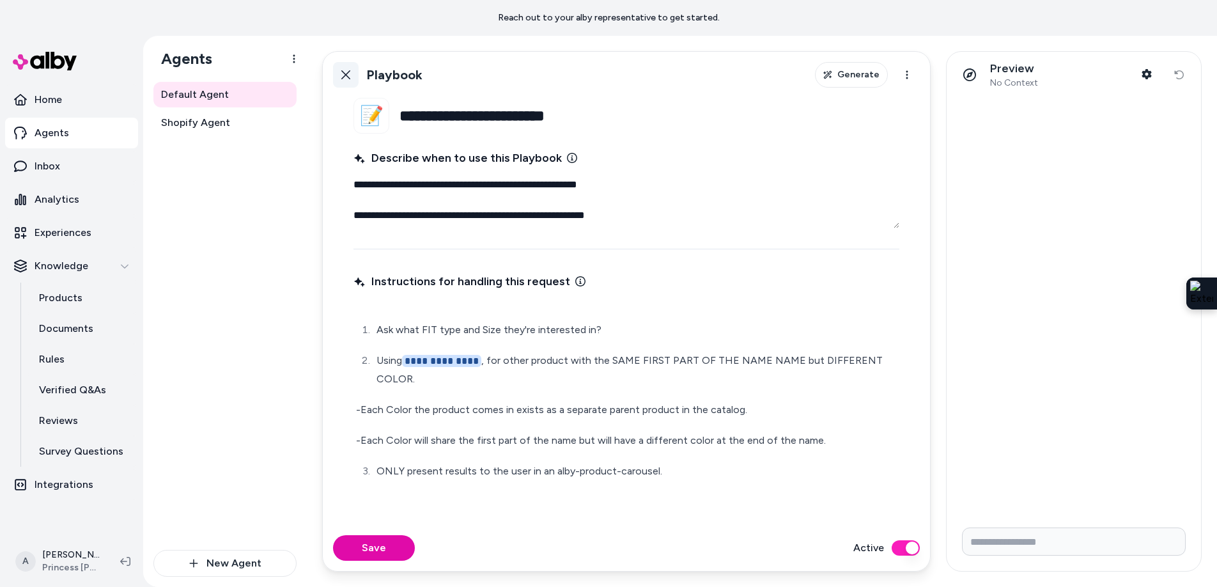
click at [348, 80] on button "Back" at bounding box center [346, 75] width 26 height 26
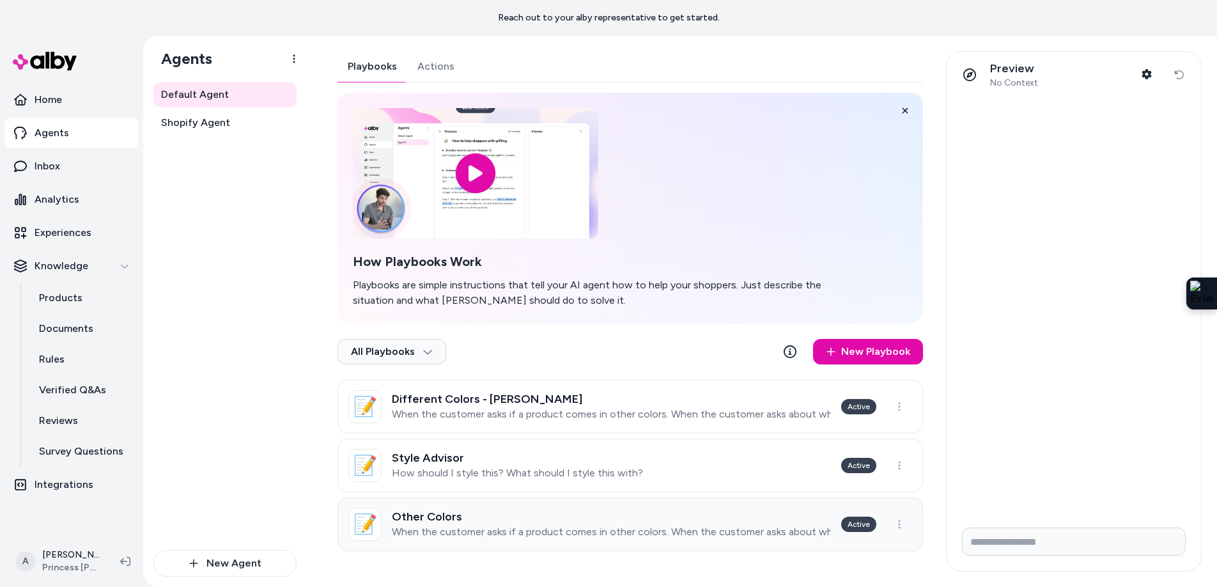
click at [511, 543] on link "📝 Other Colors When the customer asks if a product comes in other colors. When …" at bounding box center [629, 524] width 585 height 54
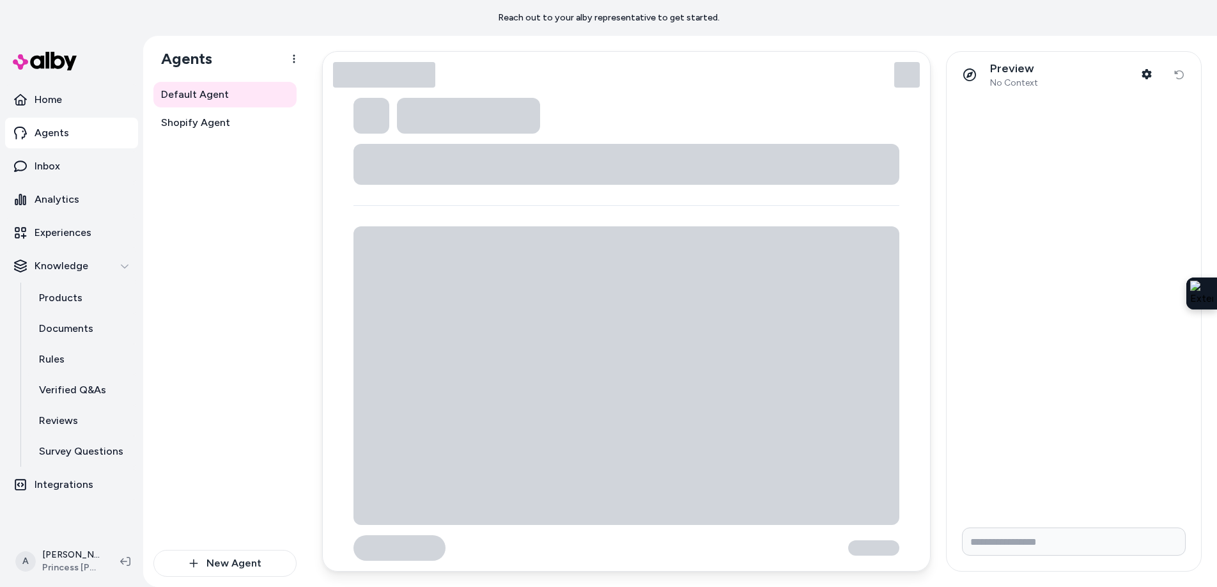
type textarea "*"
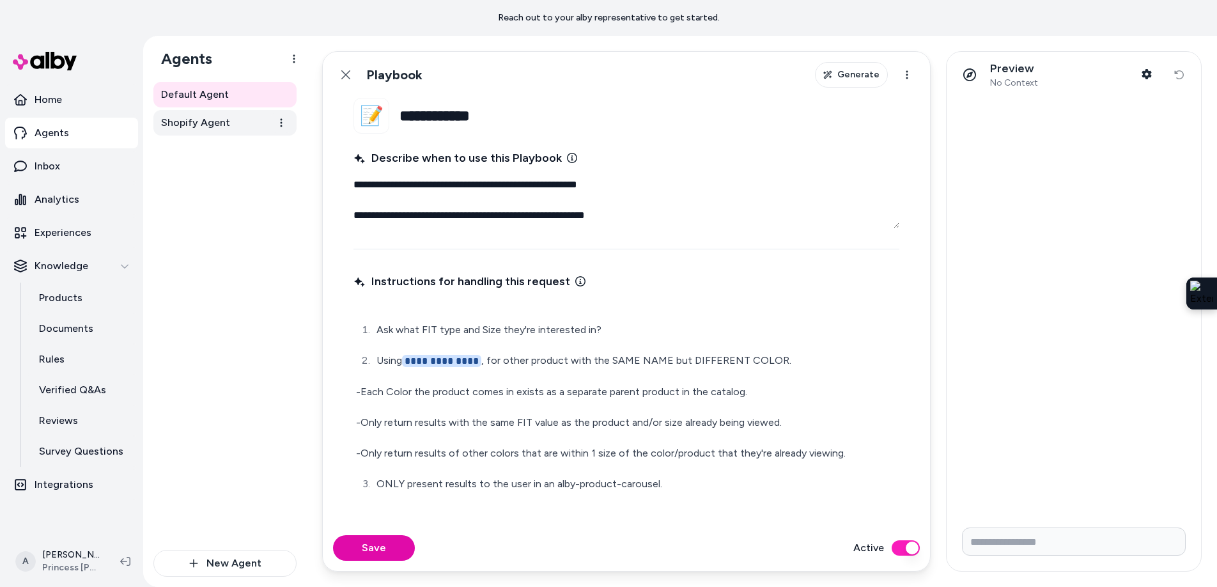
click at [240, 127] on link "Shopify Agent" at bounding box center [224, 123] width 143 height 26
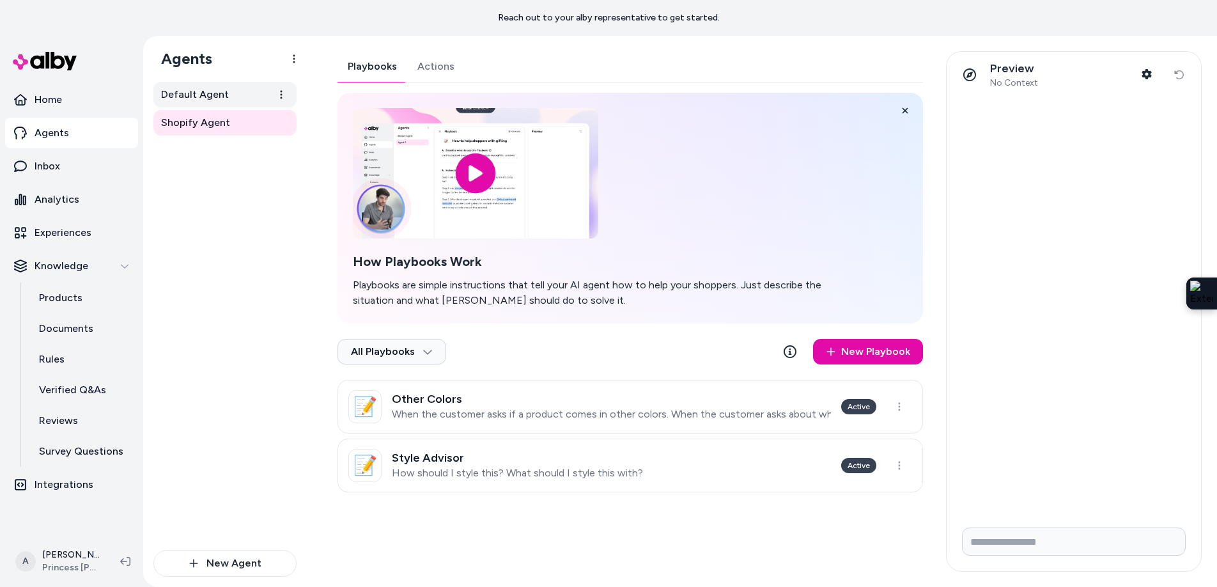
click at [236, 93] on link "Default Agent" at bounding box center [224, 95] width 143 height 26
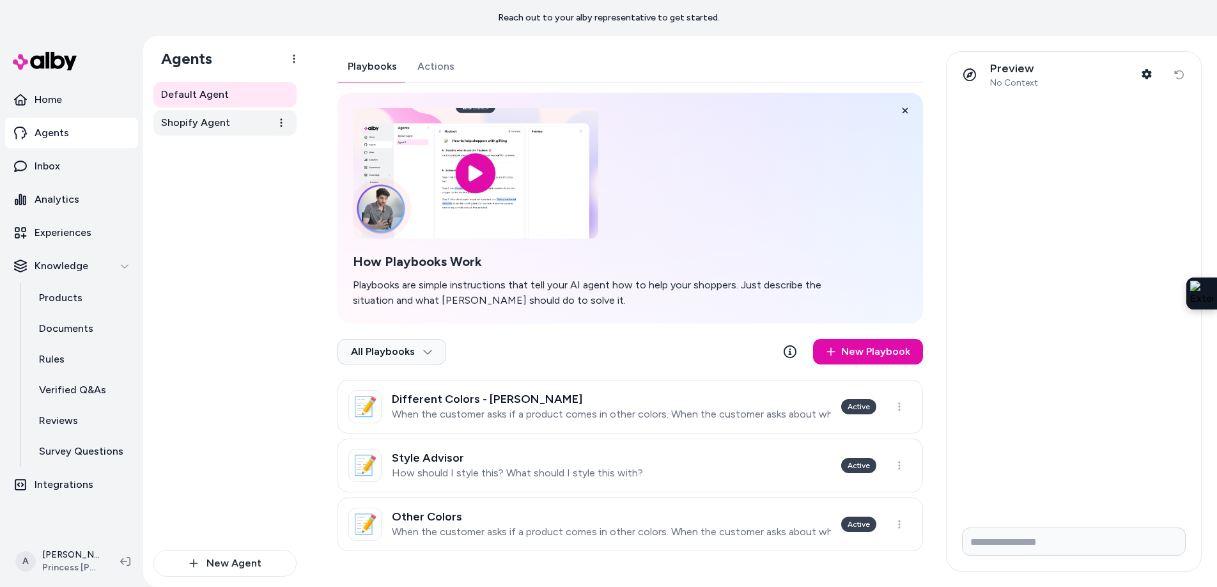
click at [224, 127] on span "Shopify Agent" at bounding box center [195, 122] width 69 height 15
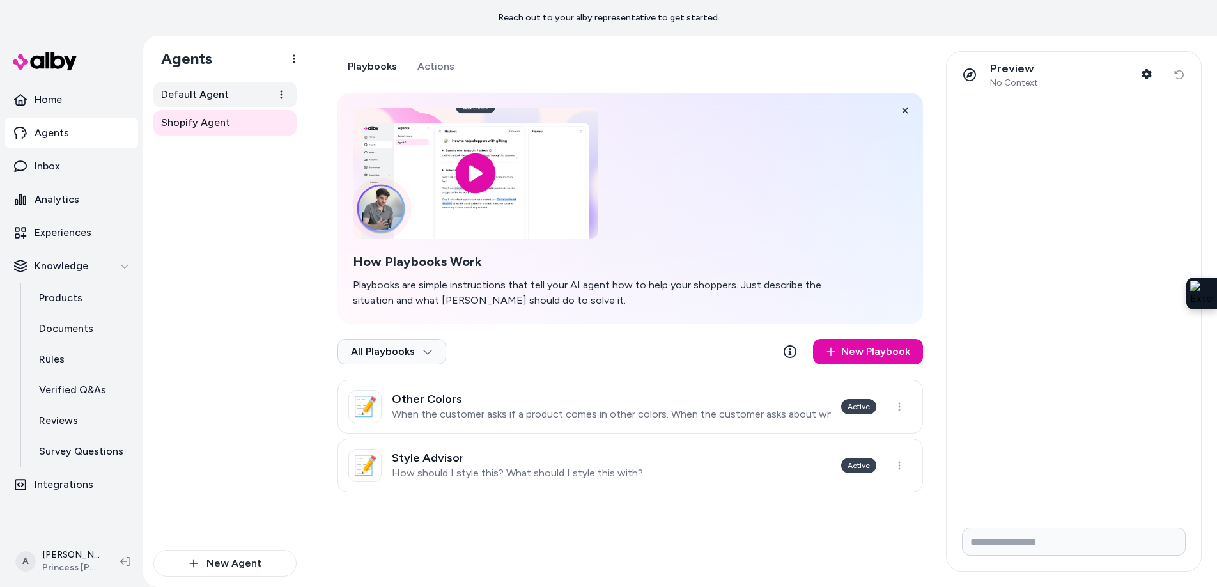
click at [268, 97] on link "Default Agent" at bounding box center [224, 95] width 143 height 26
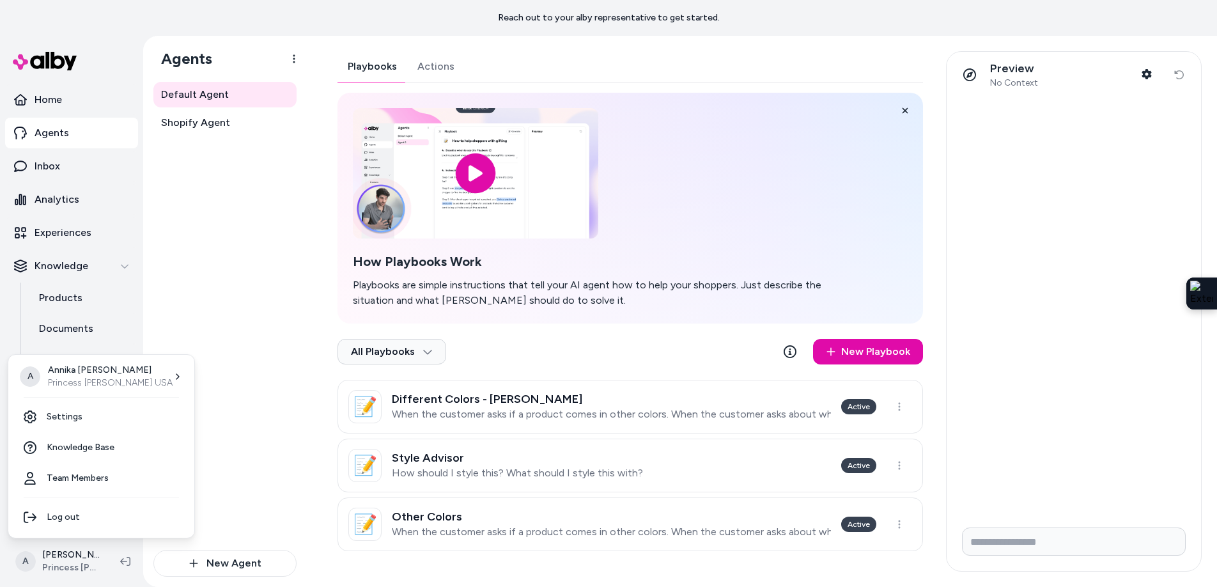
click at [76, 561] on html "Reach out to your alby representative to get started. Home Agents Inbox Analyti…" at bounding box center [608, 293] width 1217 height 587
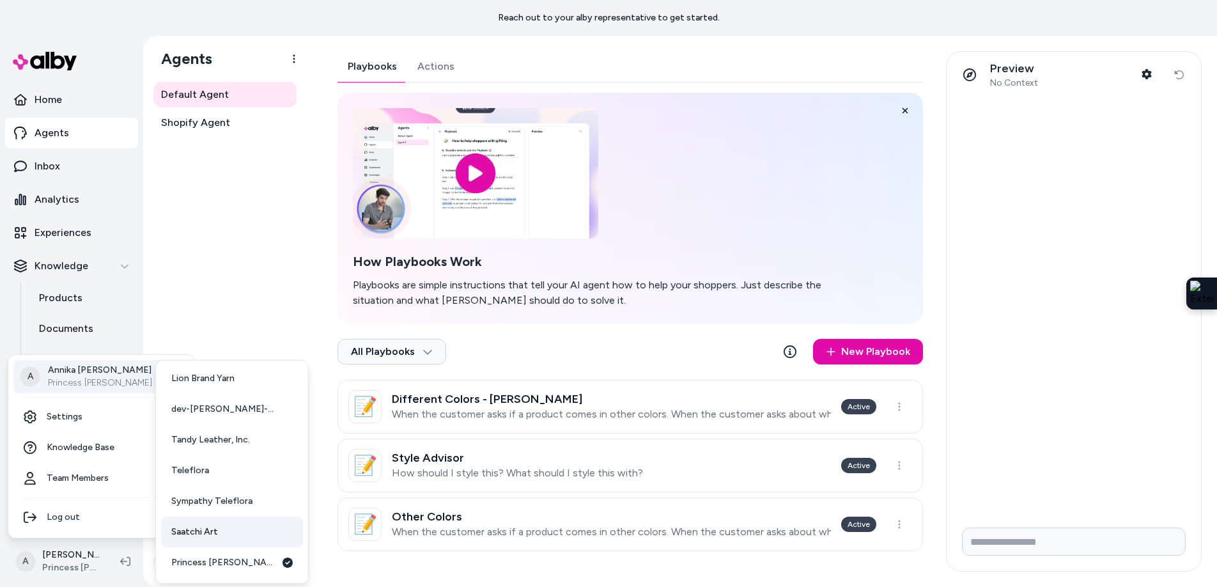
click at [214, 522] on link "Saatchi Art" at bounding box center [232, 531] width 142 height 31
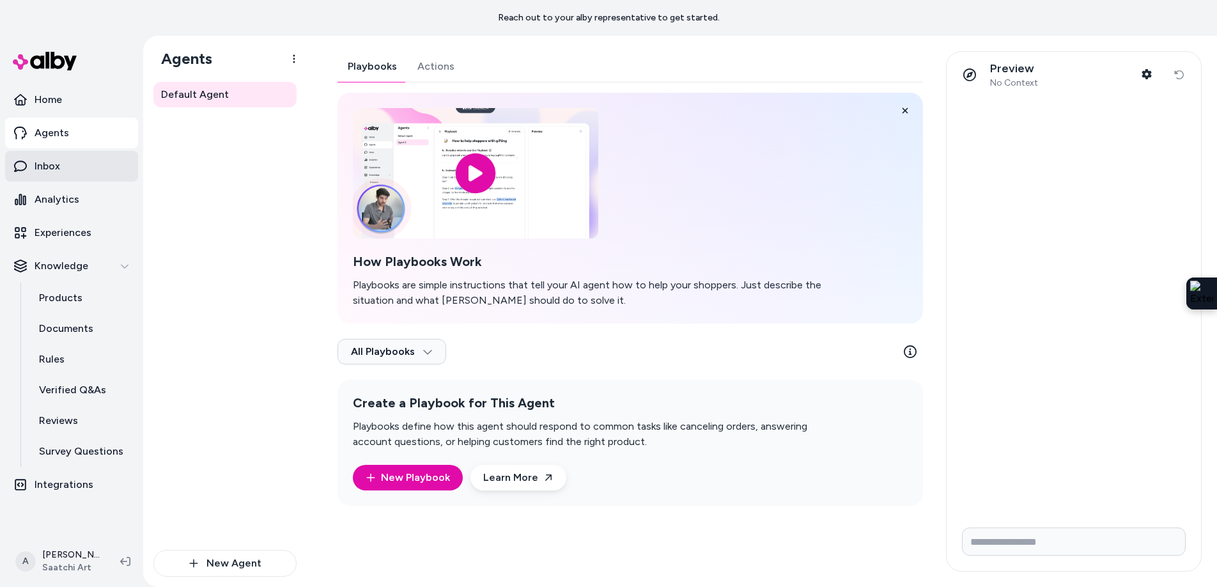
click at [31, 157] on link "Inbox" at bounding box center [71, 166] width 133 height 31
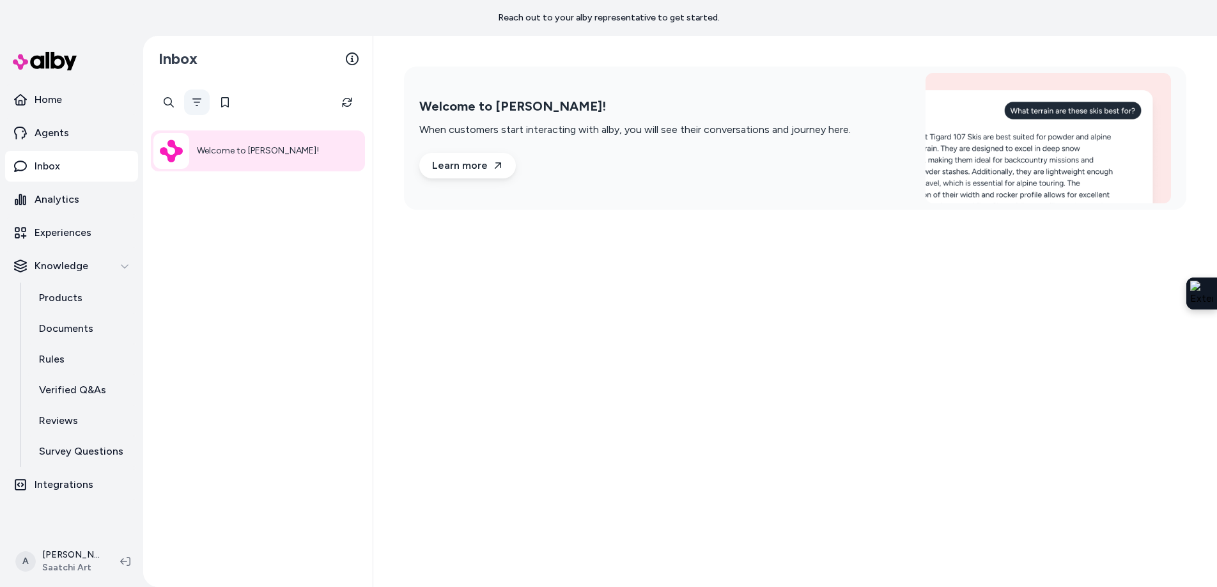
click at [197, 98] on icon "Filter" at bounding box center [197, 102] width 10 height 10
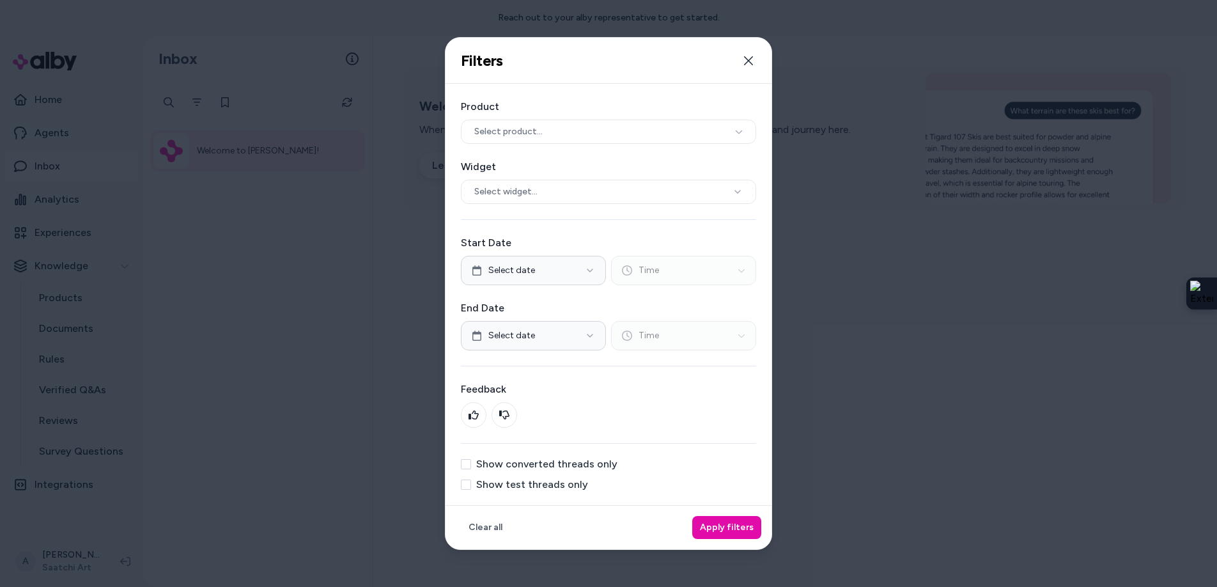
drag, startPoint x: 467, startPoint y: 484, endPoint x: 514, endPoint y: 489, distance: 46.9
click at [467, 484] on button "Show test threads only" at bounding box center [466, 484] width 10 height 10
click at [719, 525] on button "Apply filters" at bounding box center [726, 527] width 69 height 23
